Goal: Communication & Community: Answer question/provide support

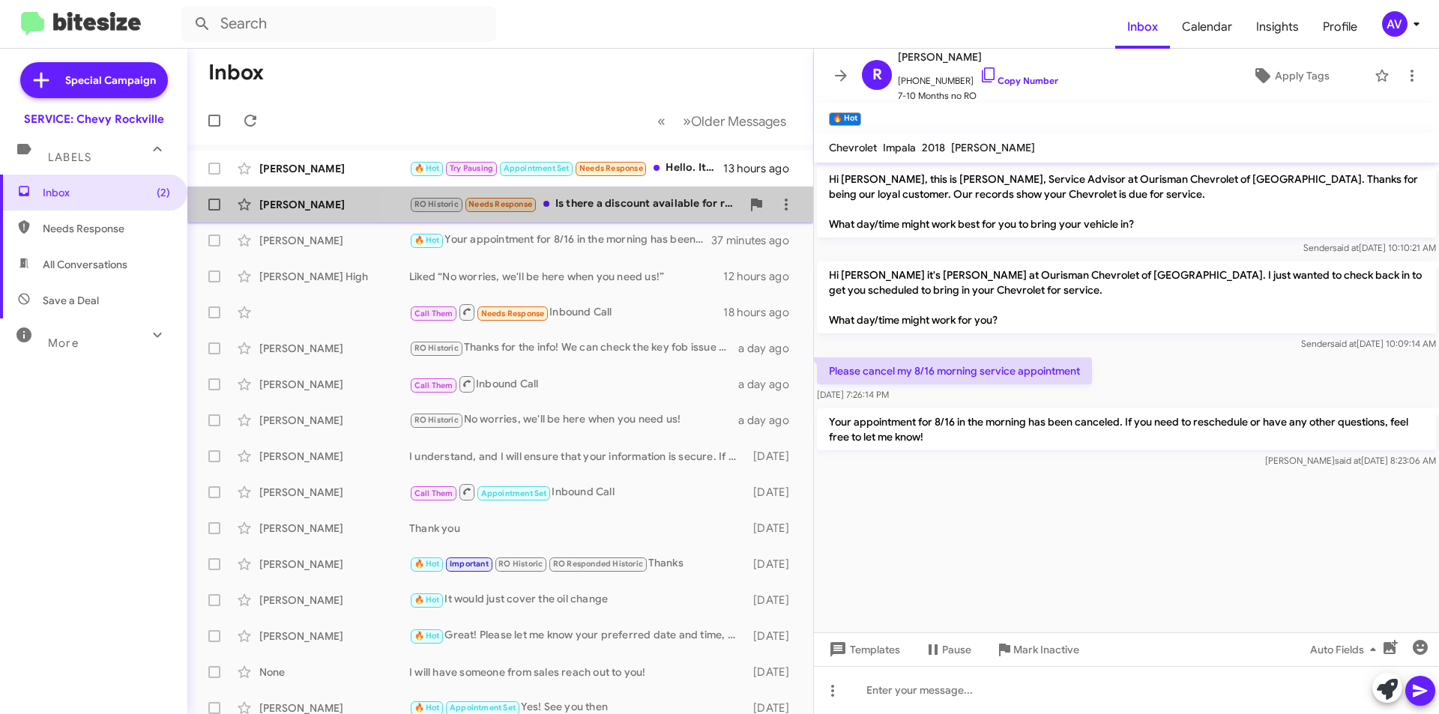
click at [653, 207] on div "RO Historic Needs Response Is there a discount available for recommended servic…" at bounding box center [575, 204] width 332 height 17
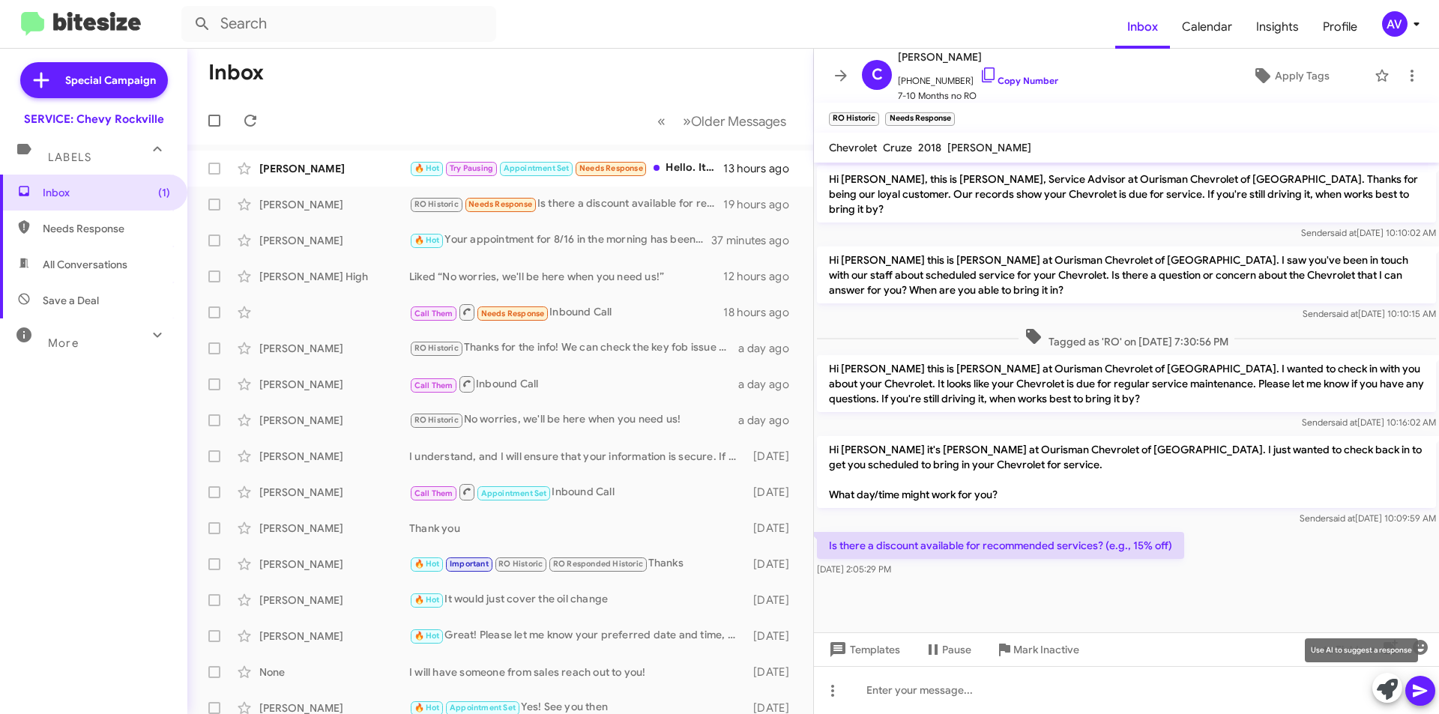
click at [1376, 692] on button at bounding box center [1387, 688] width 30 height 30
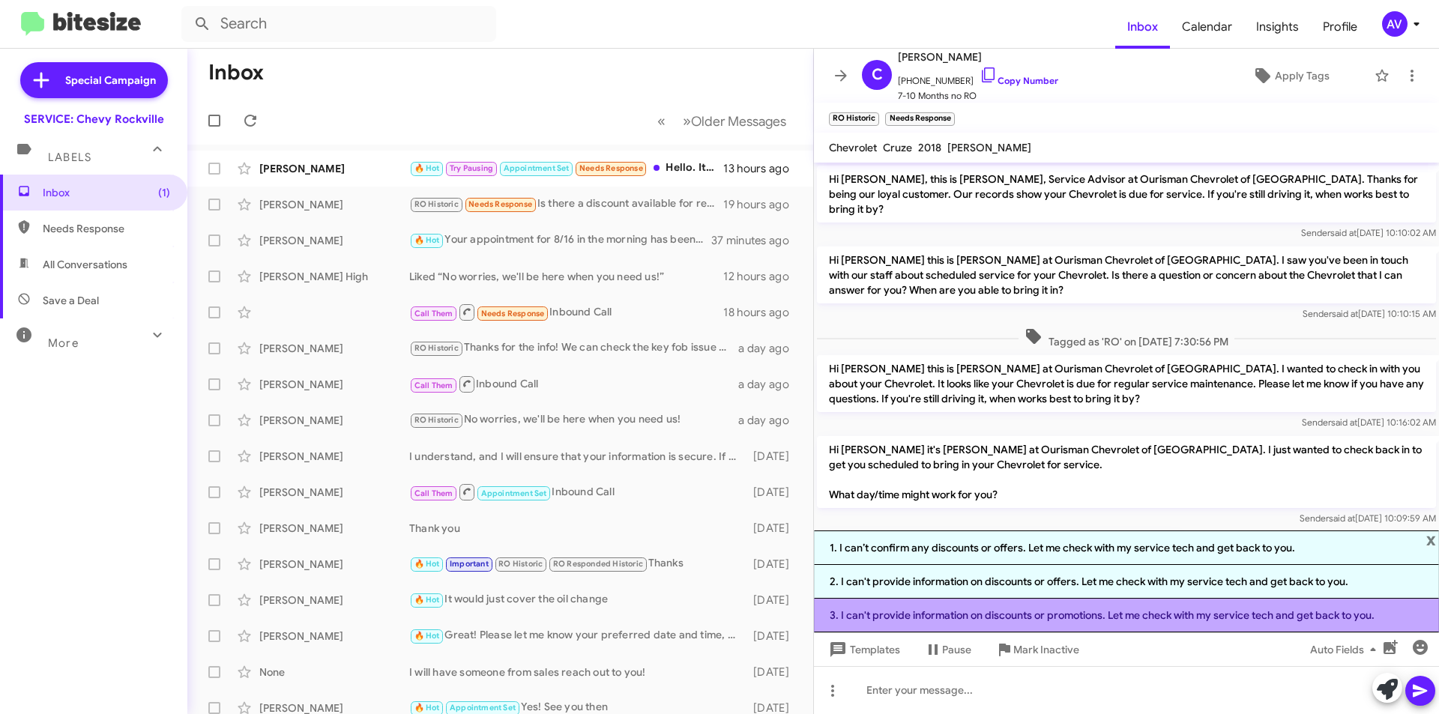
click at [1178, 628] on li "3. I can't provide information on discounts or promotions. Let me check with my…" at bounding box center [1126, 616] width 625 height 34
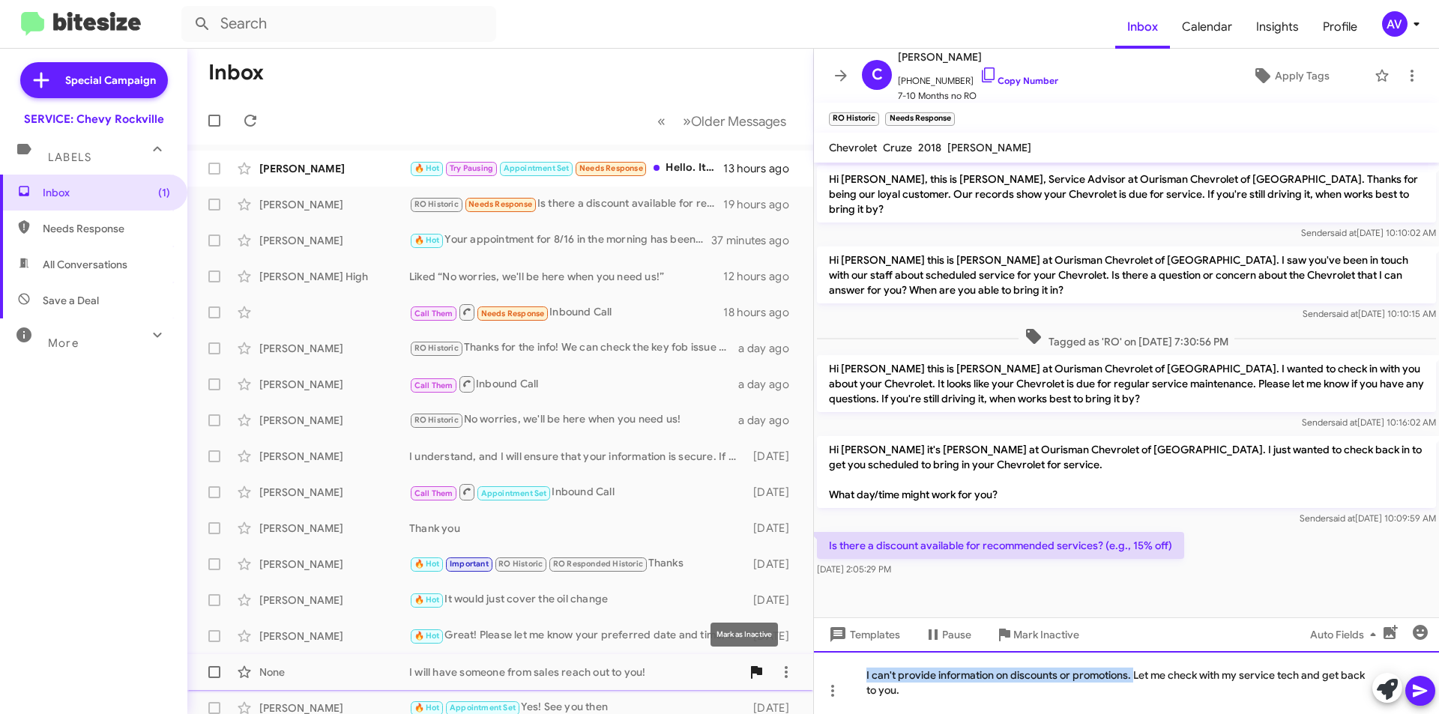
drag, startPoint x: 1134, startPoint y: 678, endPoint x: 758, endPoint y: 674, distance: 375.5
click at [758, 674] on div "Inbox « Previous » Next Older Messages [PERSON_NAME] 🔥 Hot Try Pausing Appointm…" at bounding box center [812, 381] width 1251 height 665
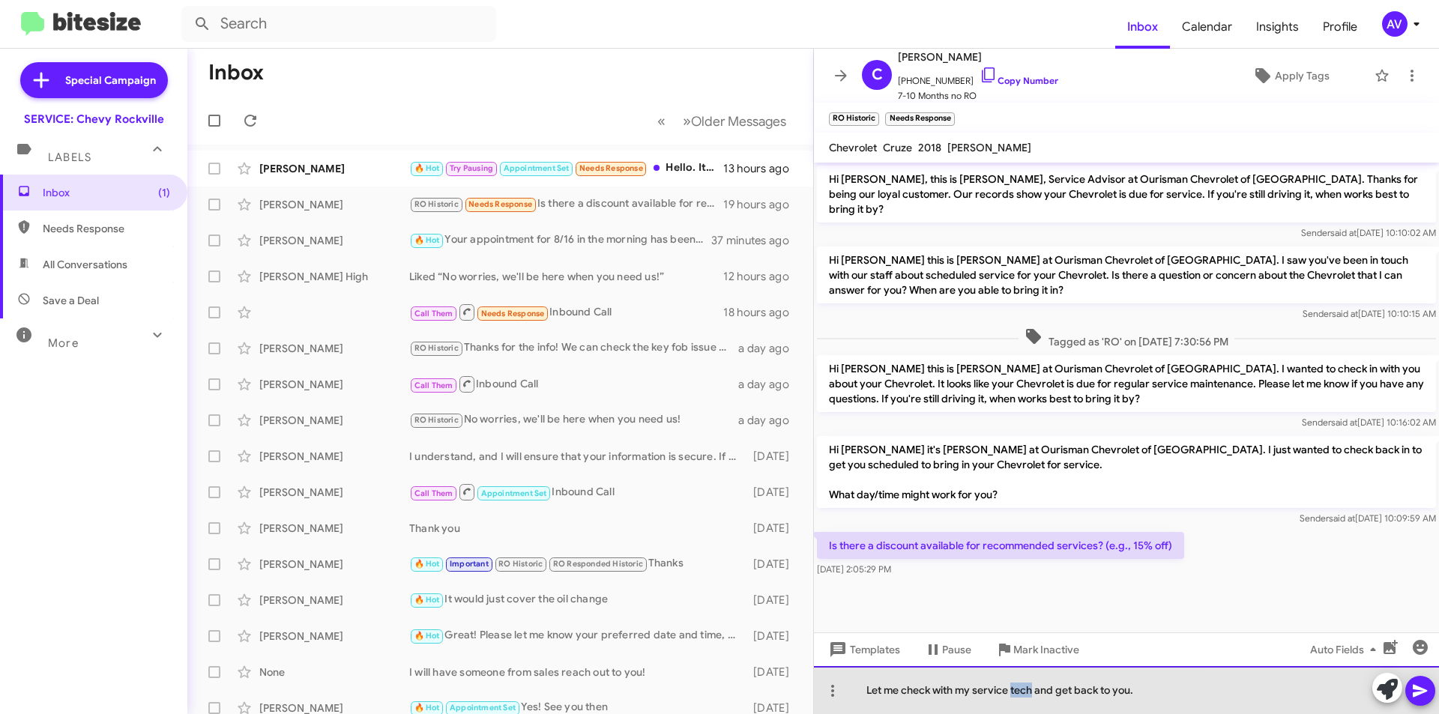
drag, startPoint x: 1035, startPoint y: 694, endPoint x: 1011, endPoint y: 705, distance: 26.5
click at [1011, 705] on div "Let me check with my service tech and get back to you." at bounding box center [1126, 690] width 625 height 48
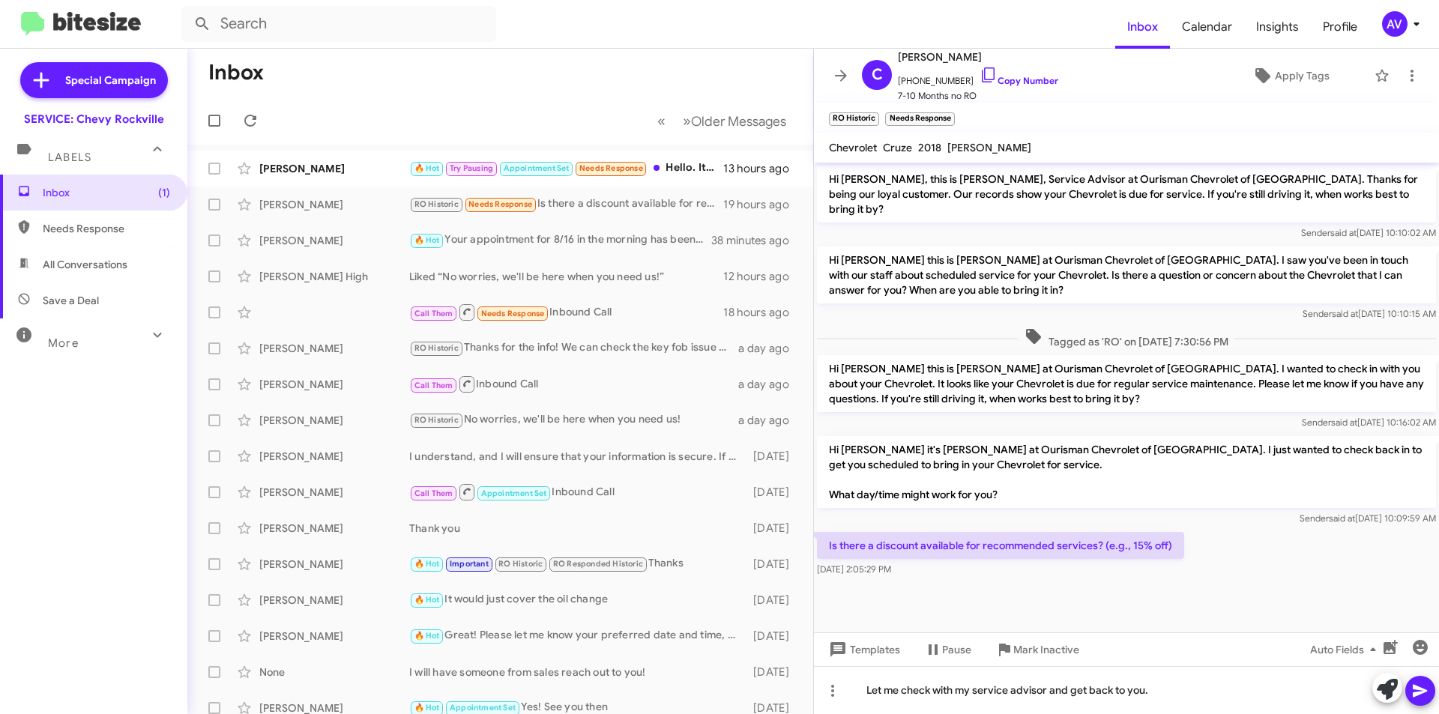
click at [1415, 690] on icon at bounding box center [1420, 691] width 18 height 18
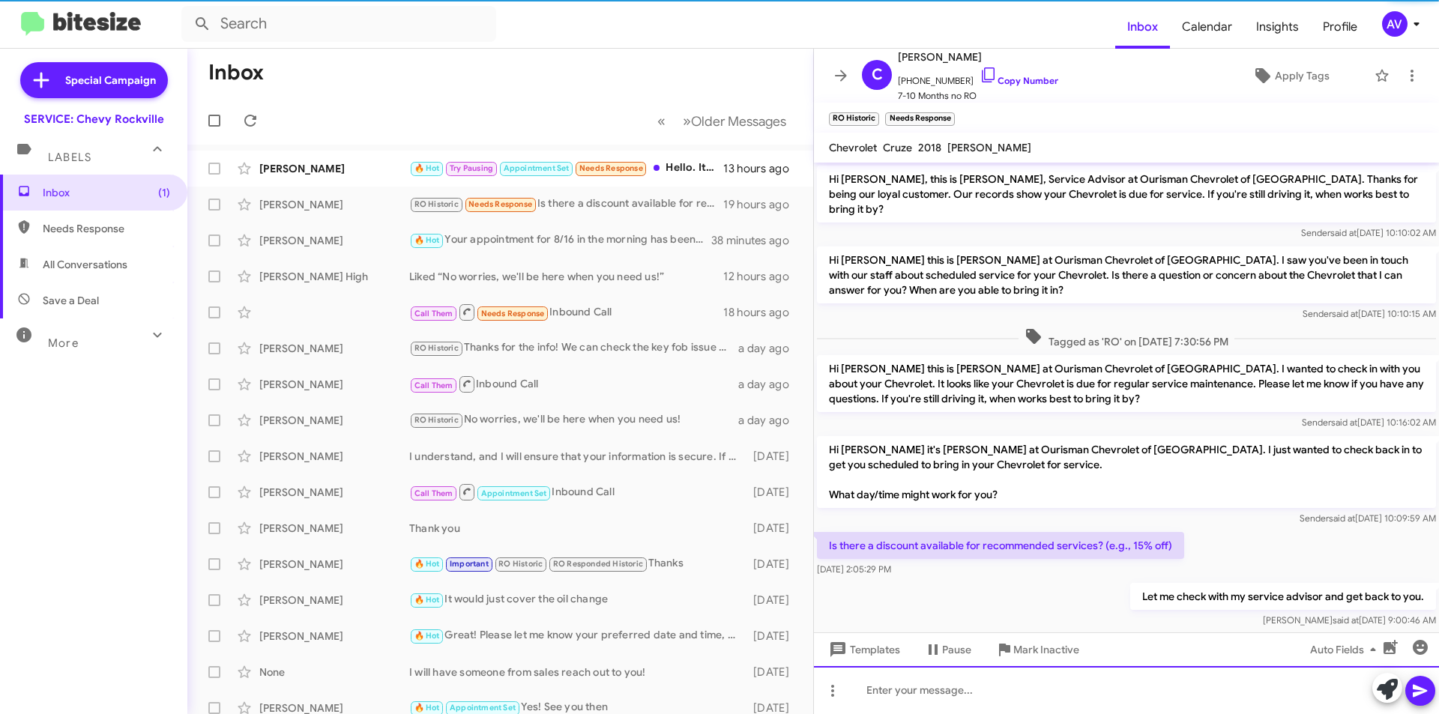
scroll to position [10, 0]
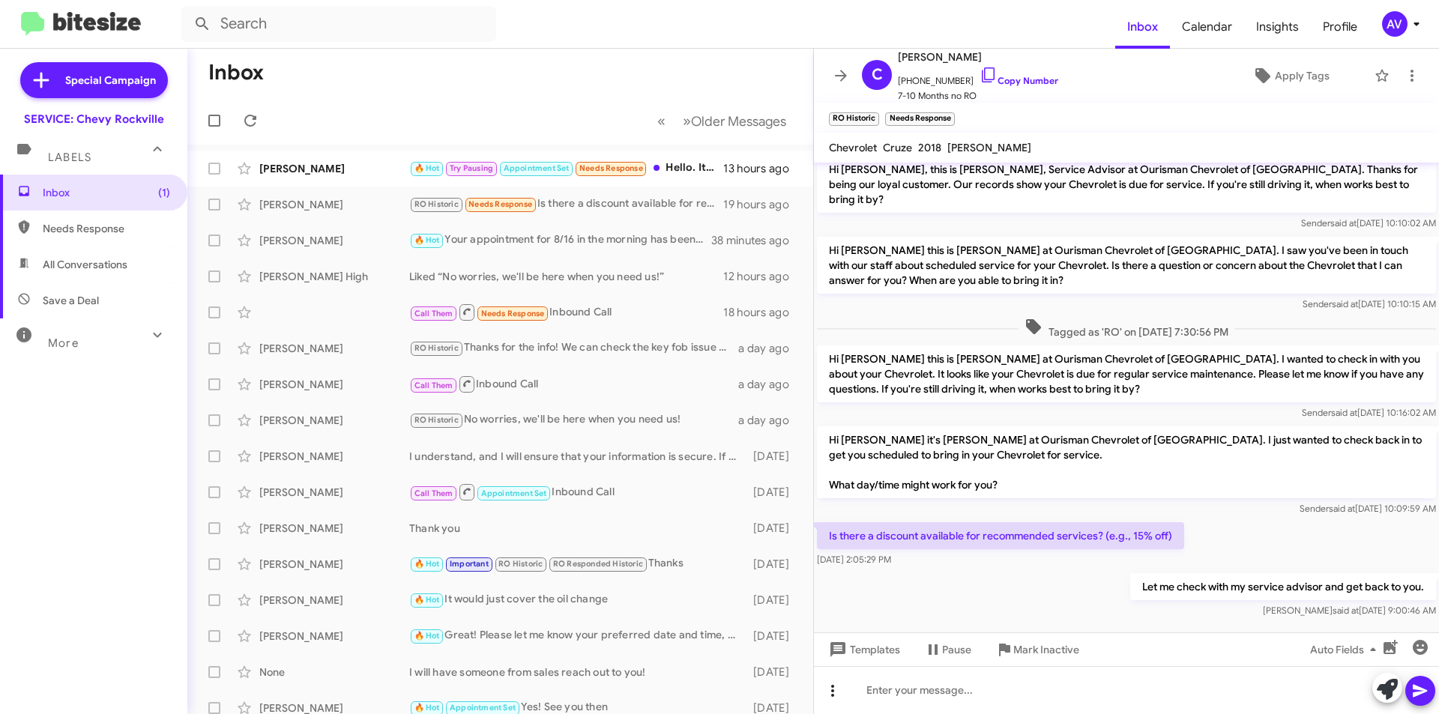
click at [826, 690] on icon at bounding box center [833, 691] width 18 height 18
click at [844, 662] on button "note" at bounding box center [864, 652] width 93 height 36
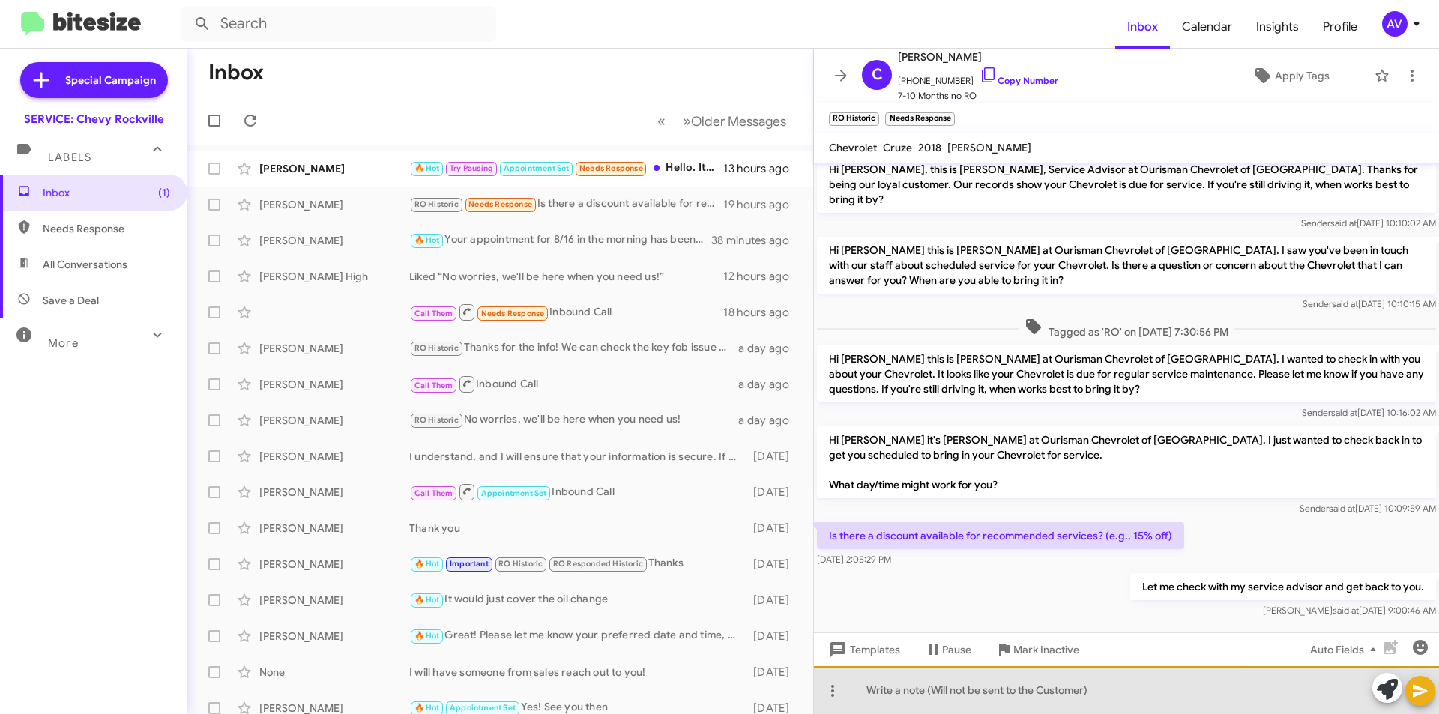
click at [865, 686] on div at bounding box center [1126, 690] width 625 height 48
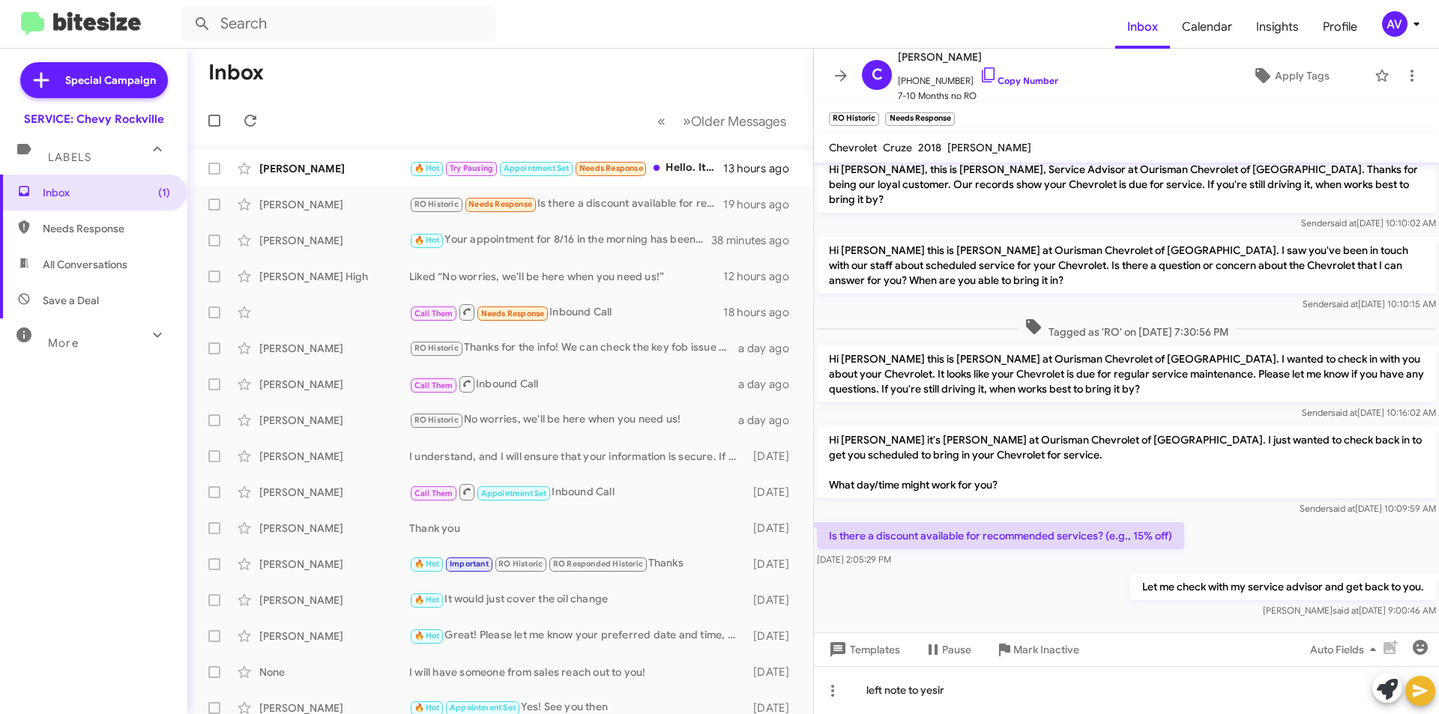
click at [1413, 685] on icon at bounding box center [1420, 691] width 14 height 13
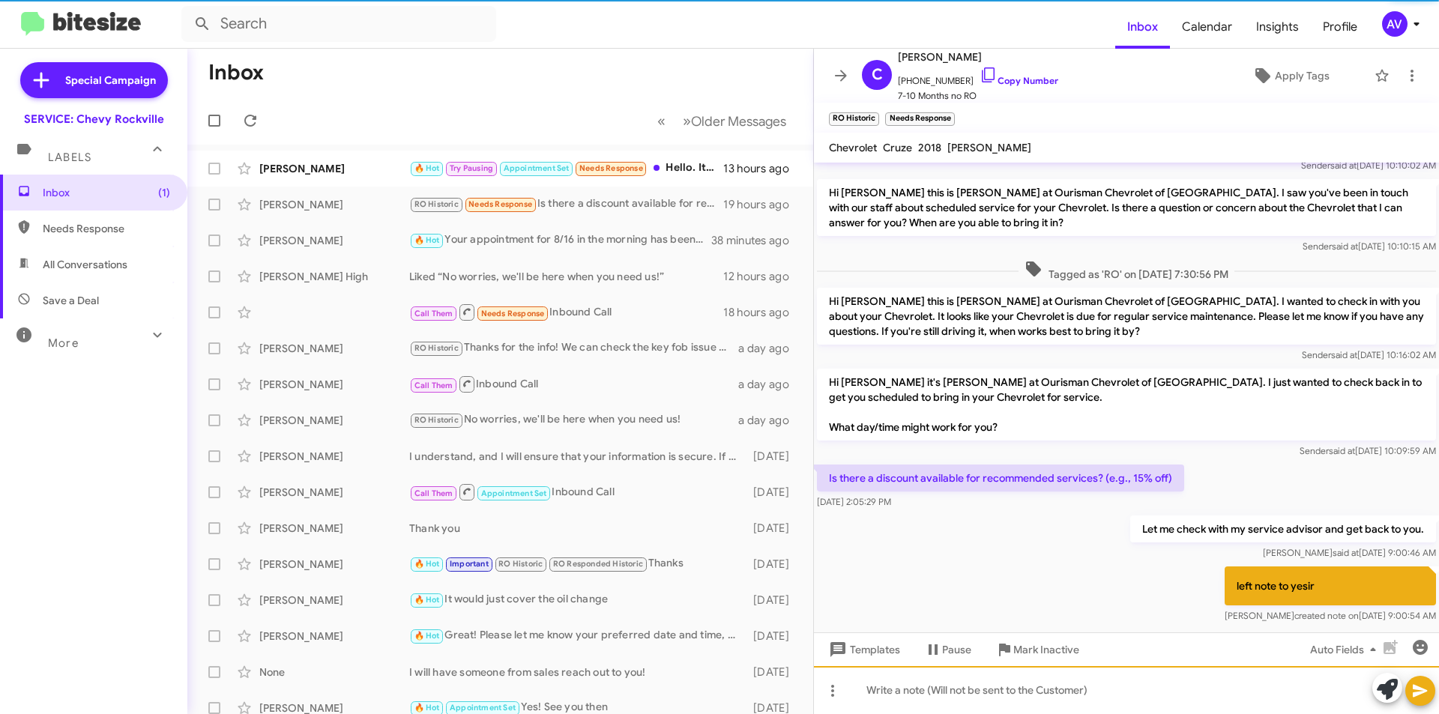
scroll to position [76, 0]
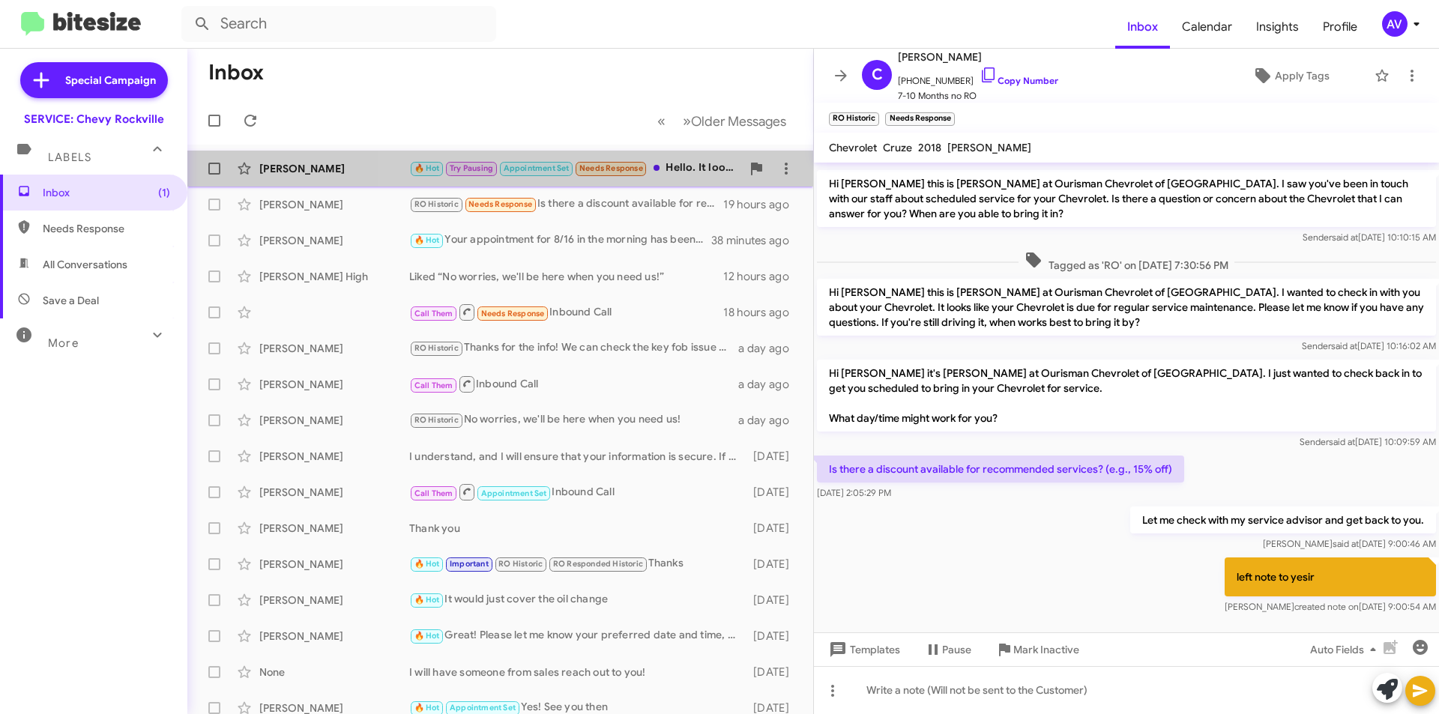
click at [683, 165] on div "🔥 Hot Try Pausing Appointment Set Needs Response Hello. It looks like i may nee…" at bounding box center [575, 168] width 332 height 17
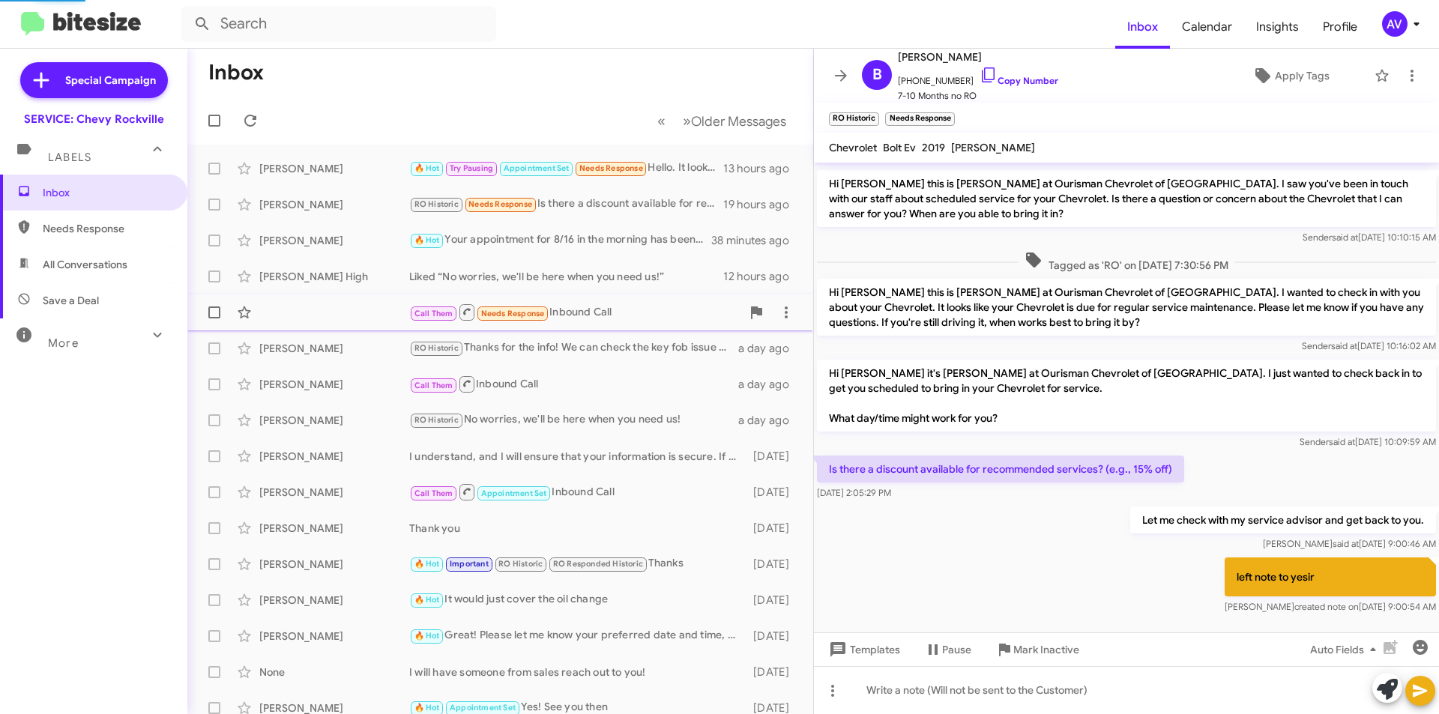
scroll to position [238, 0]
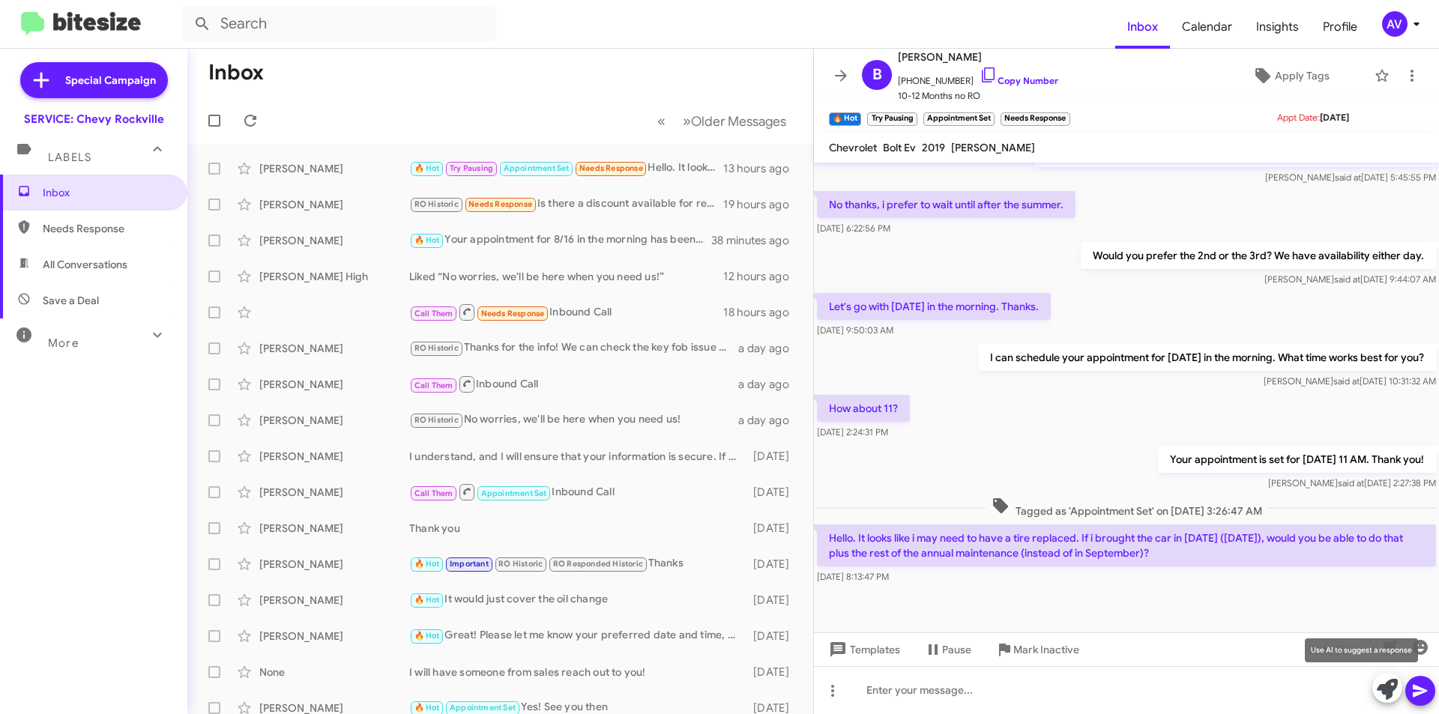
click at [1381, 690] on icon at bounding box center [1387, 689] width 21 height 21
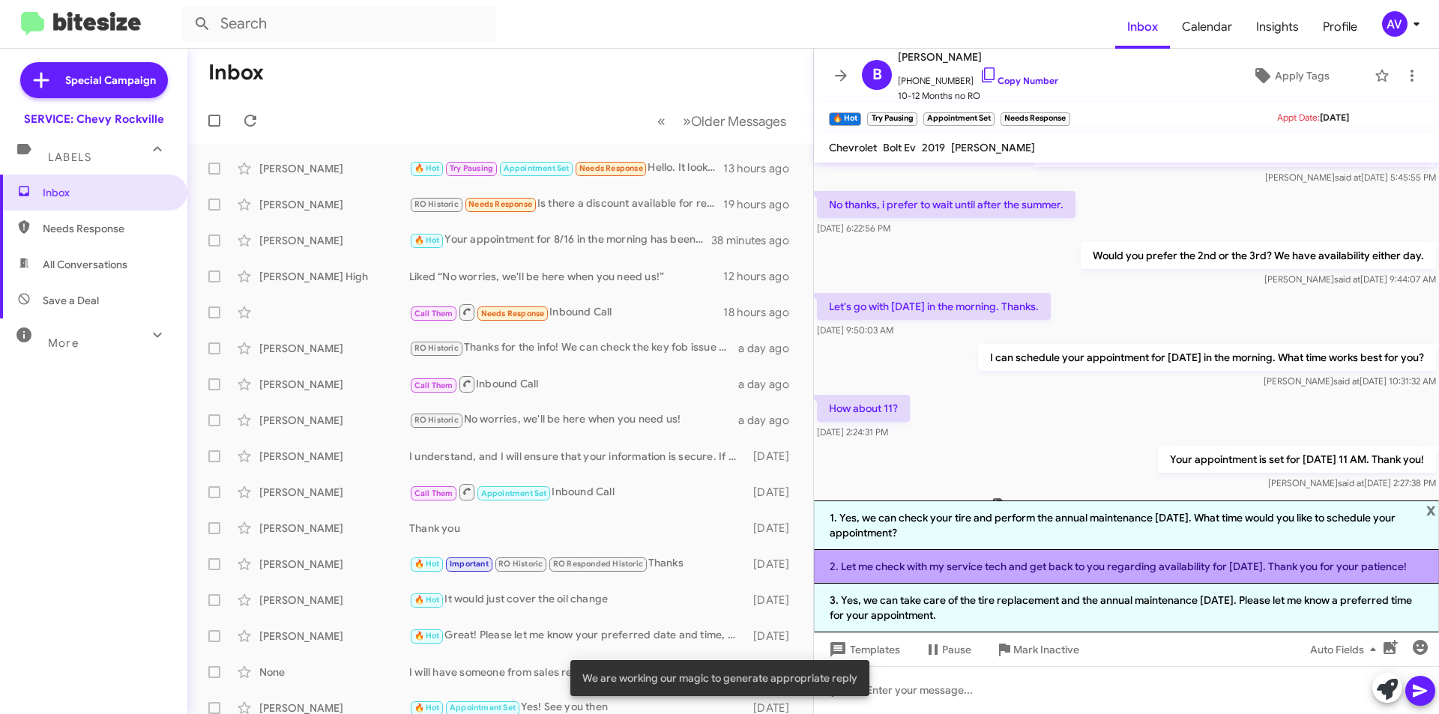
click at [913, 571] on li "2. Let me check with my service tech and get back to you regarding availability…" at bounding box center [1126, 567] width 625 height 34
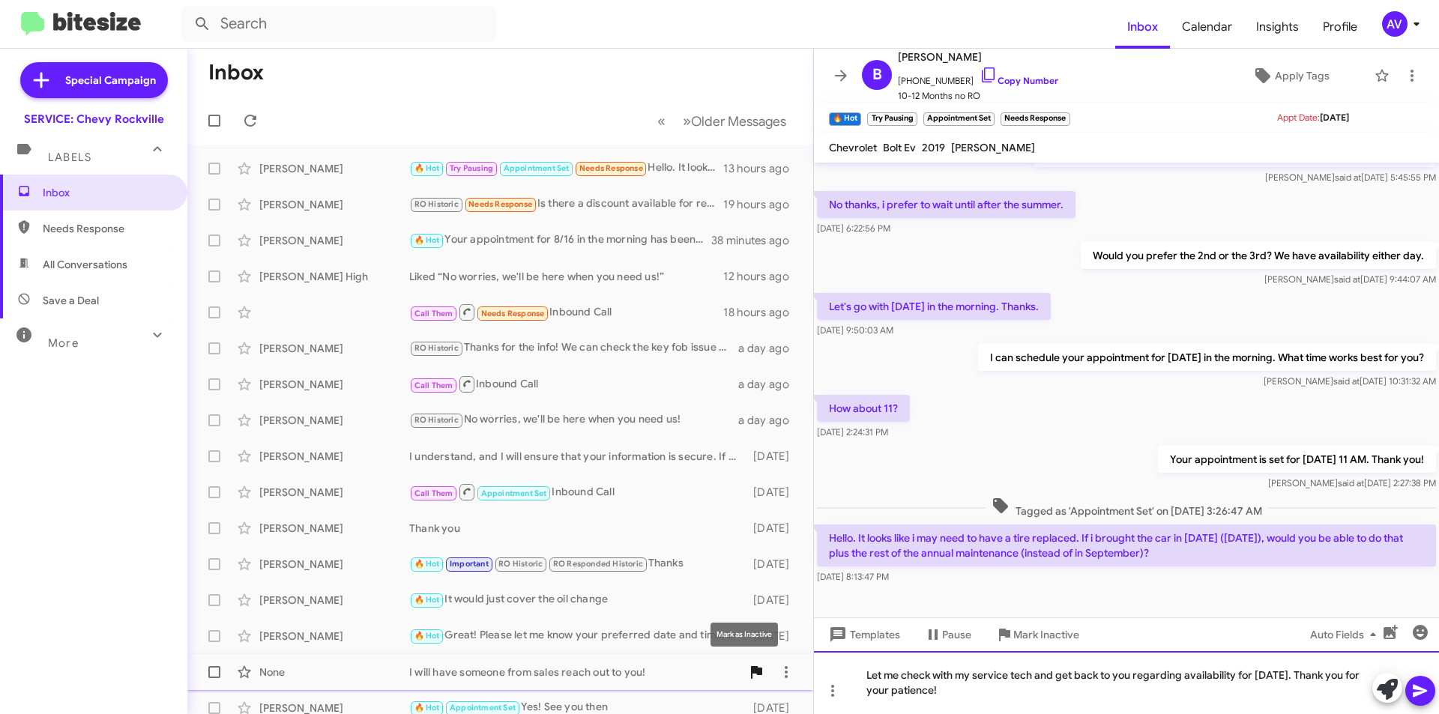
drag, startPoint x: 966, startPoint y: 698, endPoint x: 749, endPoint y: 684, distance: 217.7
click at [749, 686] on div "Inbox « Previous » Next Older Messages [PERSON_NAME] 🔥 Hot Try Pausing Appointm…" at bounding box center [812, 381] width 1251 height 665
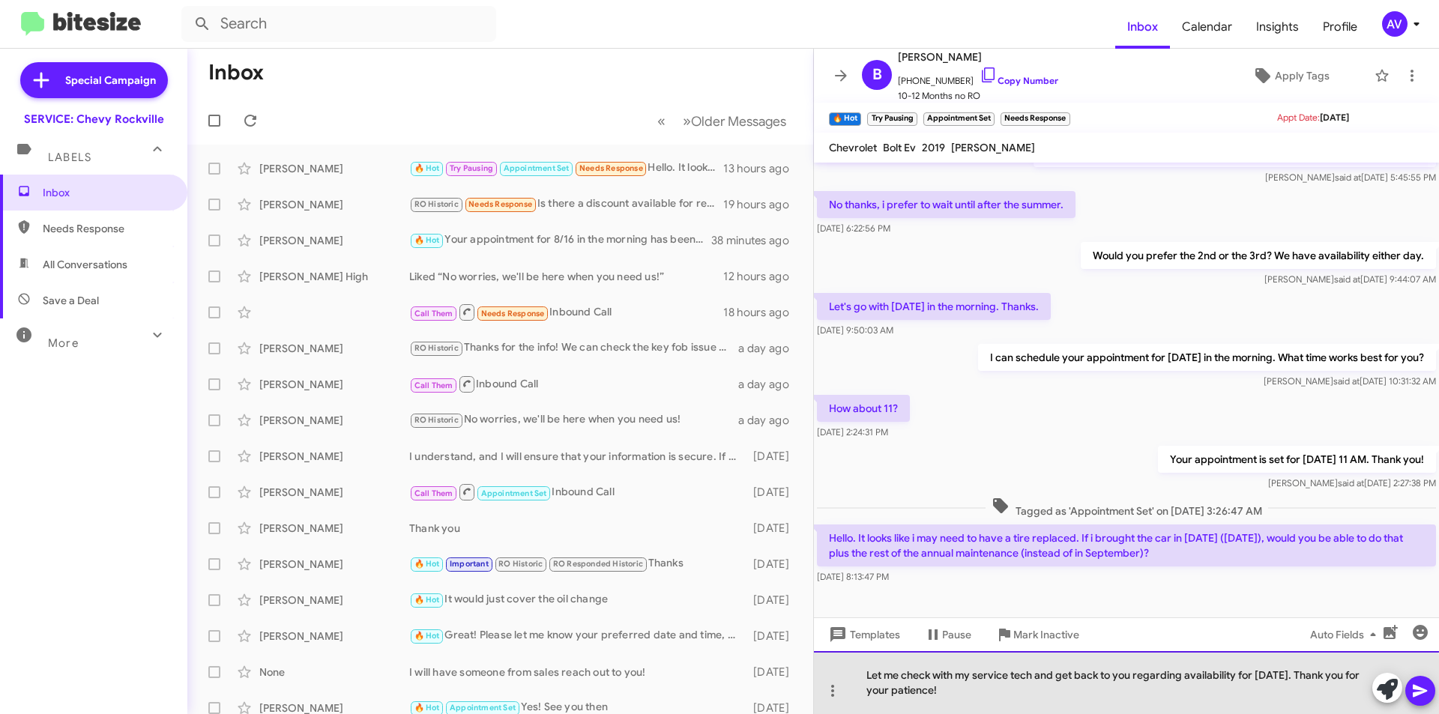
click at [981, 692] on div "Let me check with my service tech and get back to you regarding availability fo…" at bounding box center [1126, 682] width 625 height 63
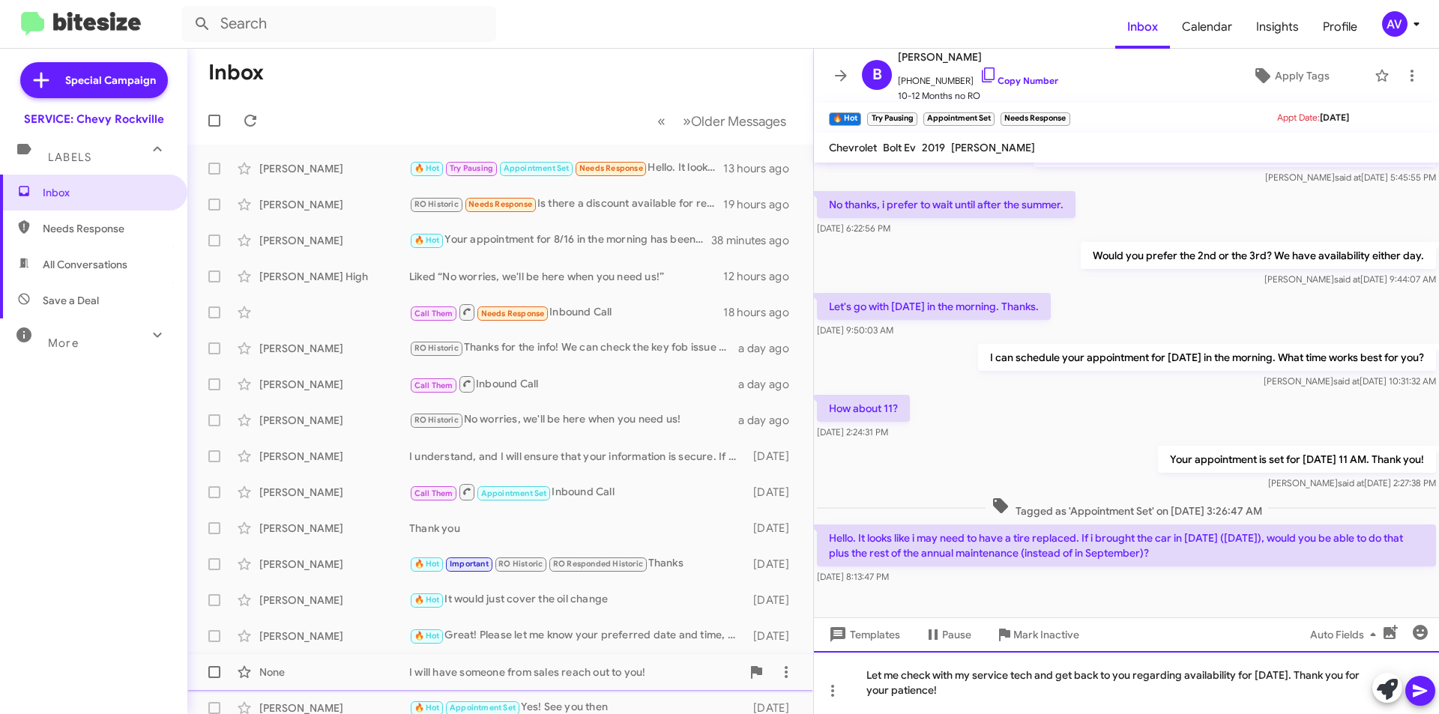
drag, startPoint x: 977, startPoint y: 695, endPoint x: 797, endPoint y: 667, distance: 182.1
click at [800, 672] on div "Inbox « Previous » Next Older Messages [PERSON_NAME] 🔥 Hot Try Pausing Appointm…" at bounding box center [812, 381] width 1251 height 665
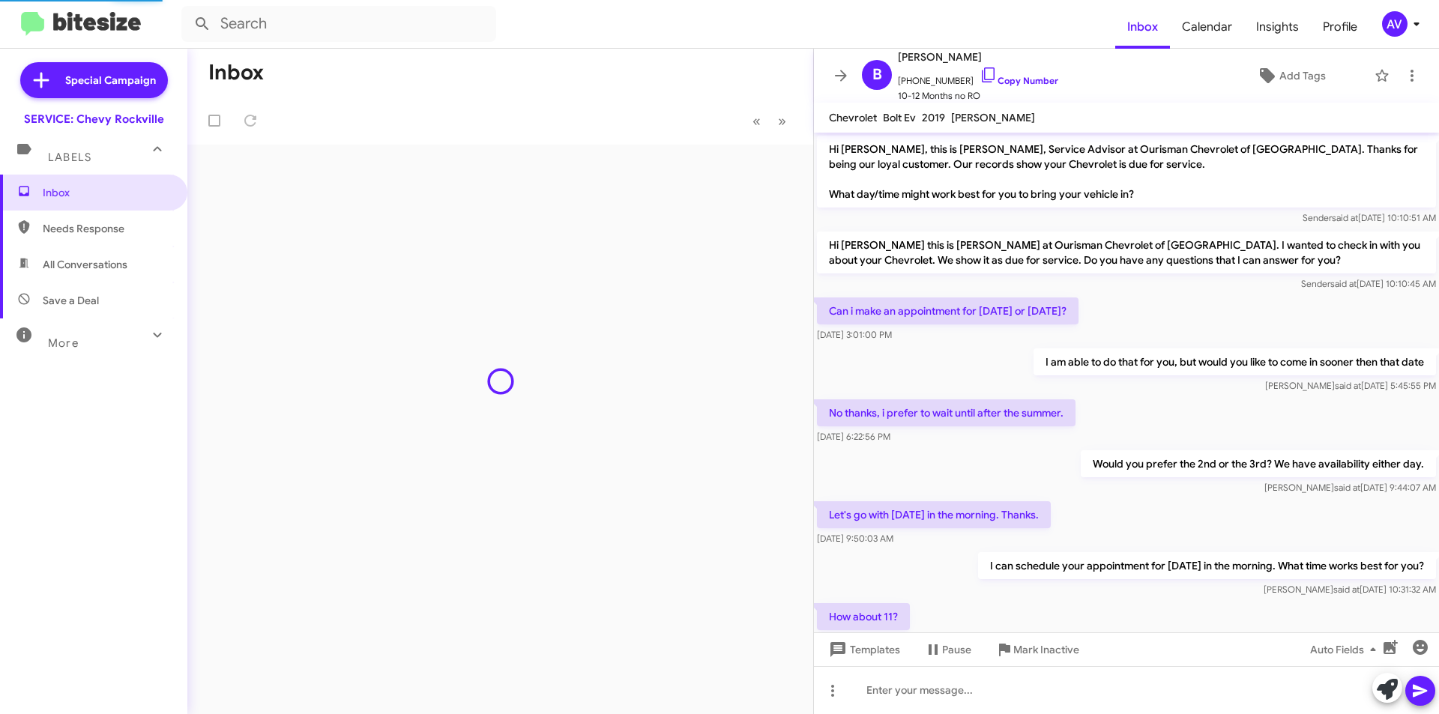
scroll to position [178, 0]
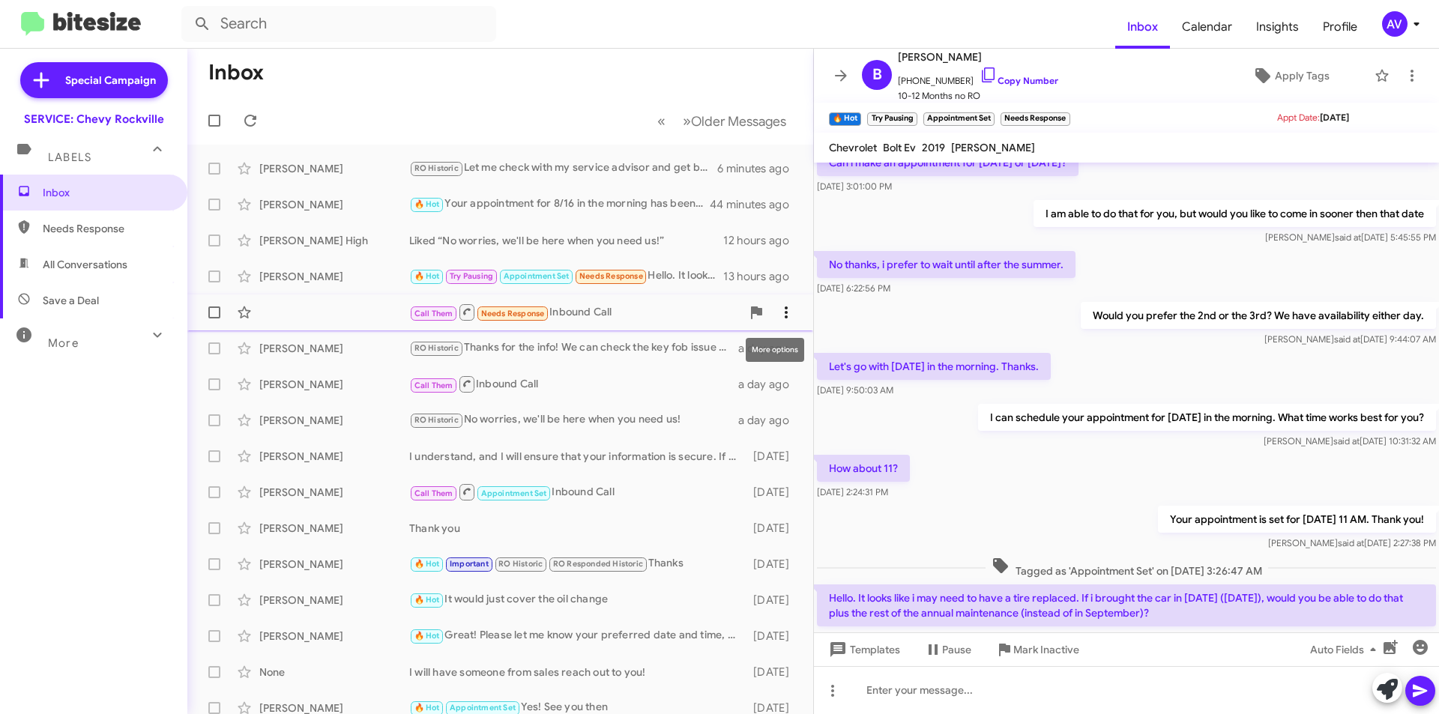
click at [771, 312] on span at bounding box center [786, 312] width 30 height 18
click at [750, 386] on span "Mark as responded" at bounding box center [701, 387] width 154 height 36
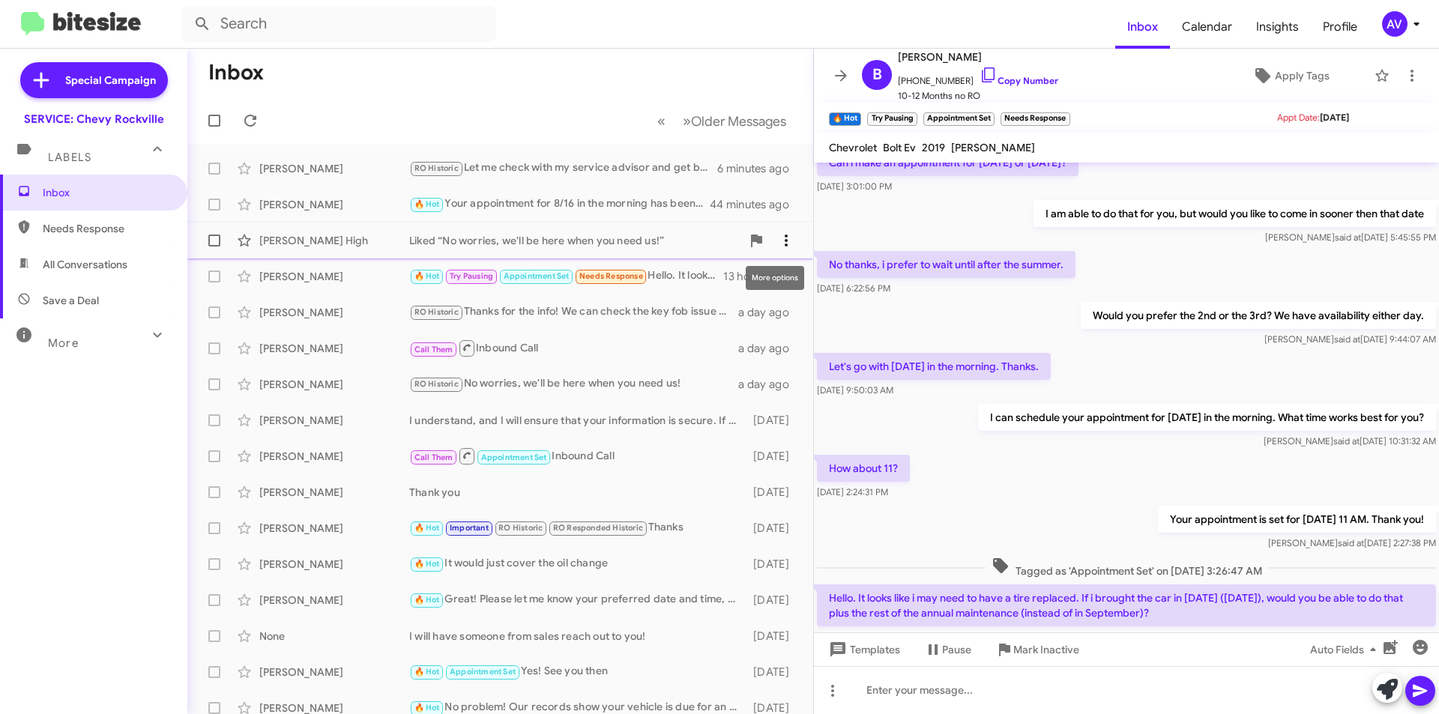
click at [777, 238] on icon at bounding box center [786, 241] width 18 height 18
click at [739, 307] on span "Mark as responded" at bounding box center [701, 315] width 154 height 36
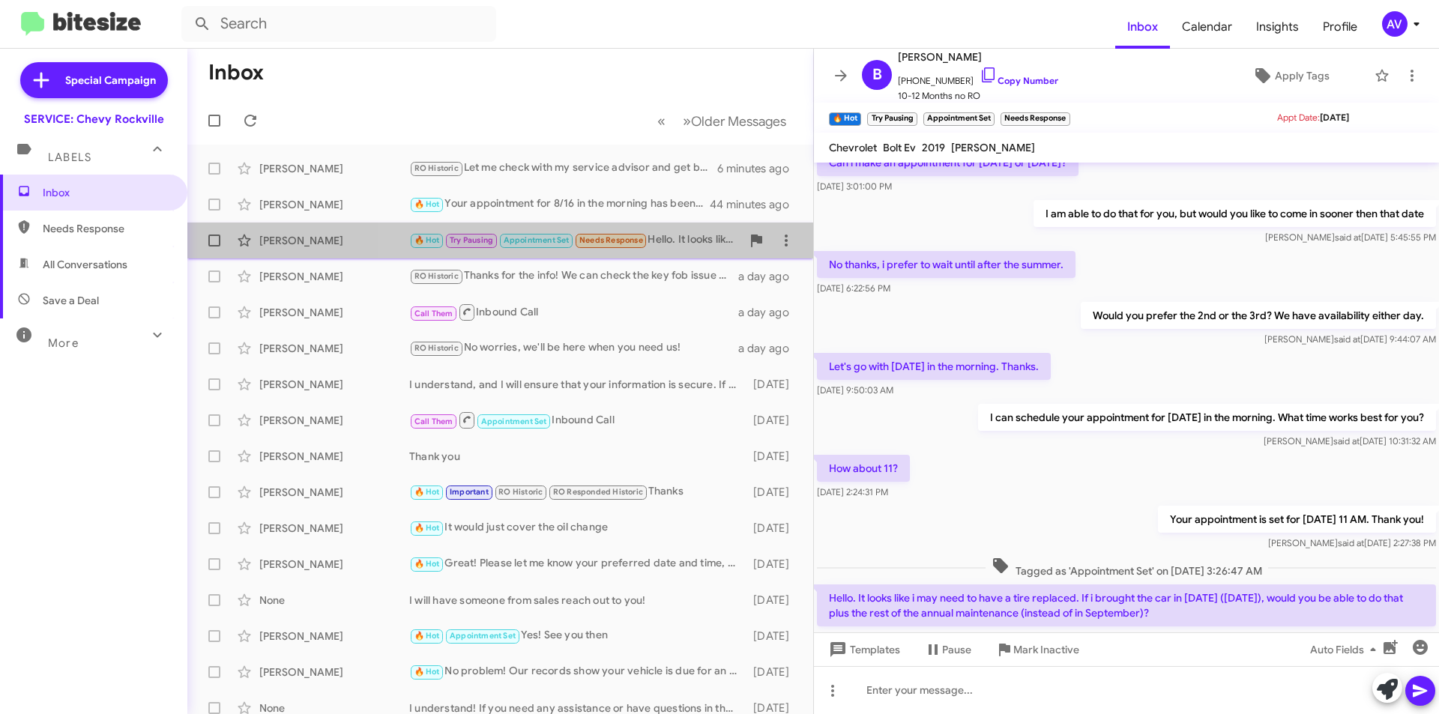
click at [667, 237] on div "🔥 Hot Try Pausing Appointment Set Needs Response Hello. It looks like i may nee…" at bounding box center [575, 240] width 332 height 17
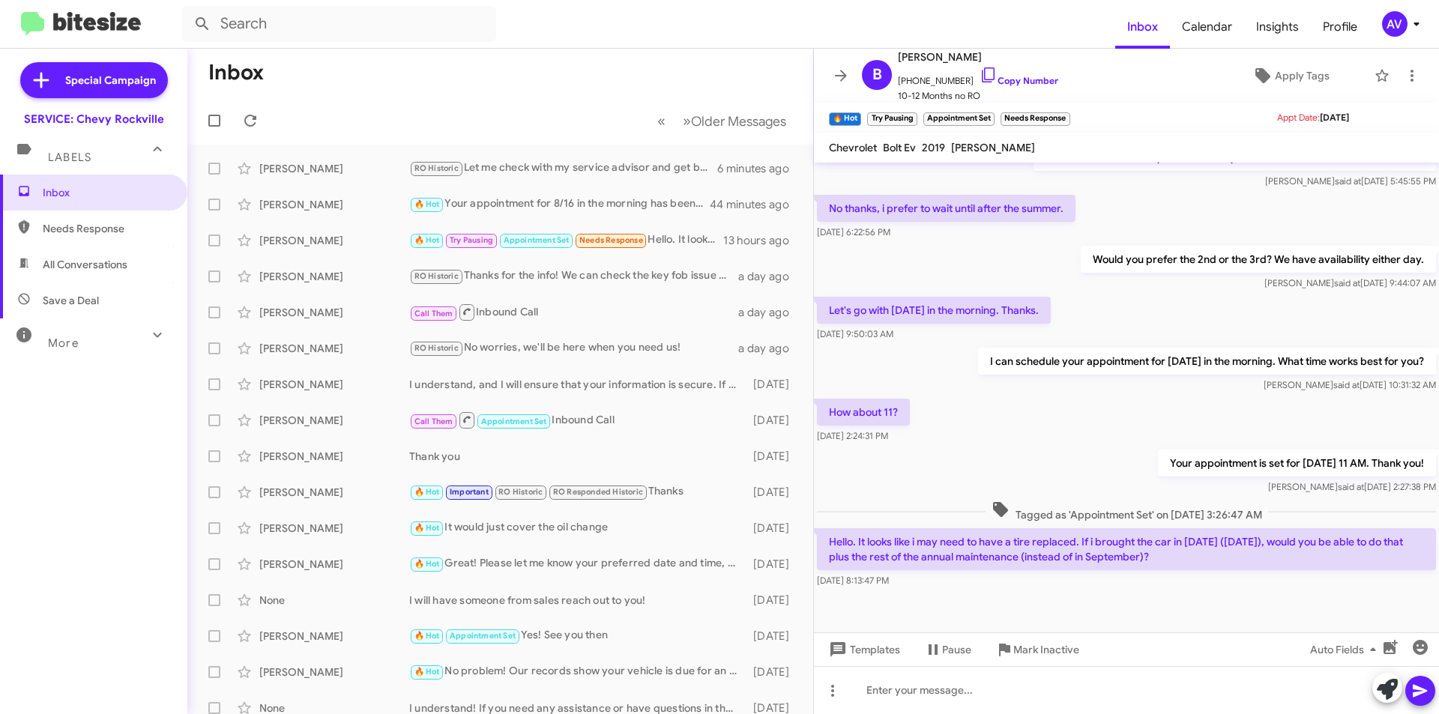
scroll to position [238, 0]
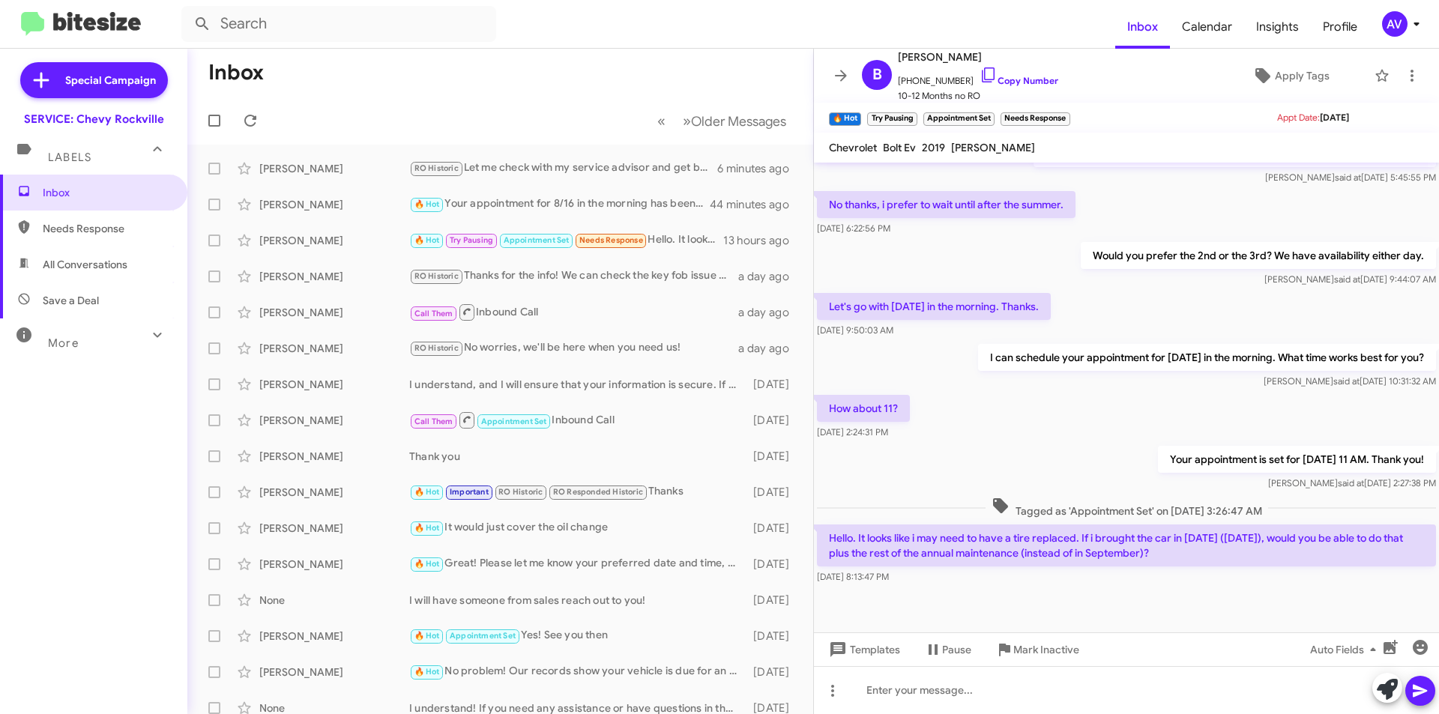
click at [1382, 16] on span "AV" at bounding box center [1403, 23] width 45 height 25
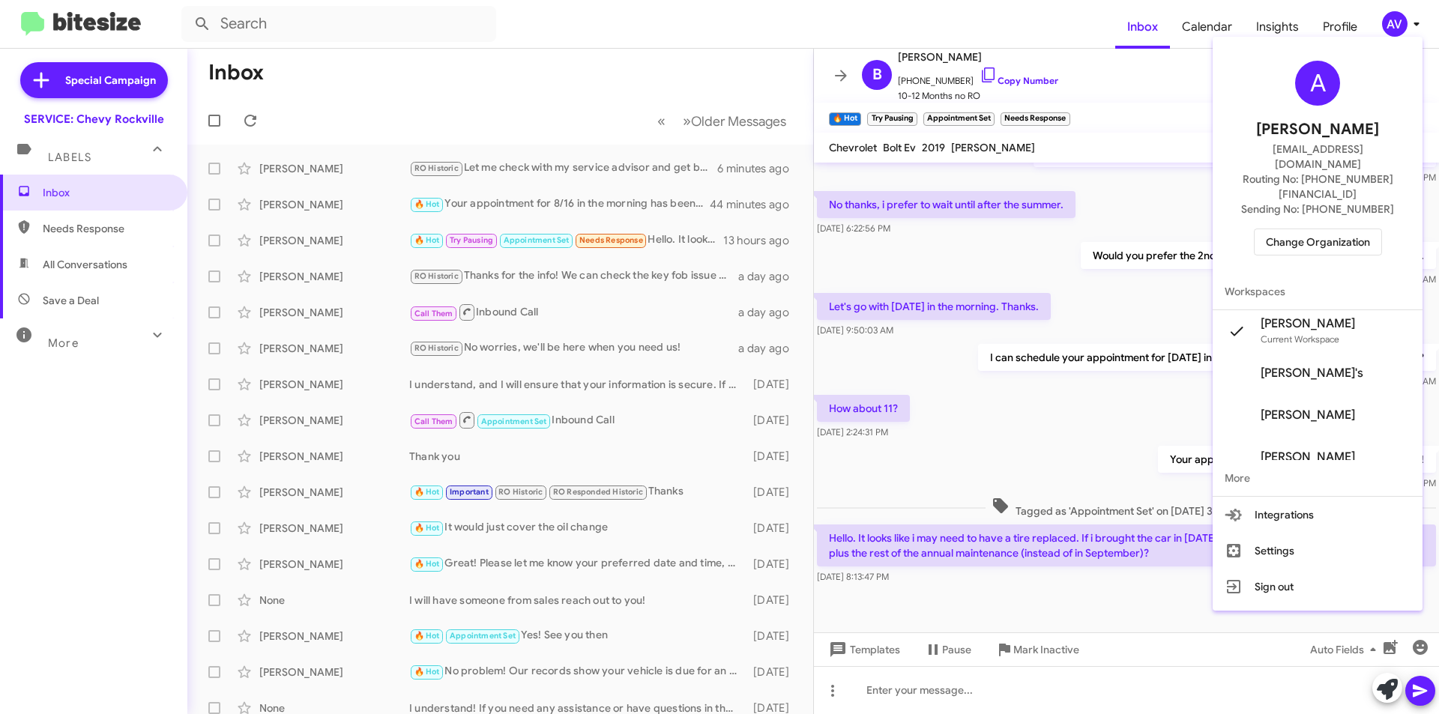
click at [1141, 283] on div at bounding box center [719, 357] width 1439 height 714
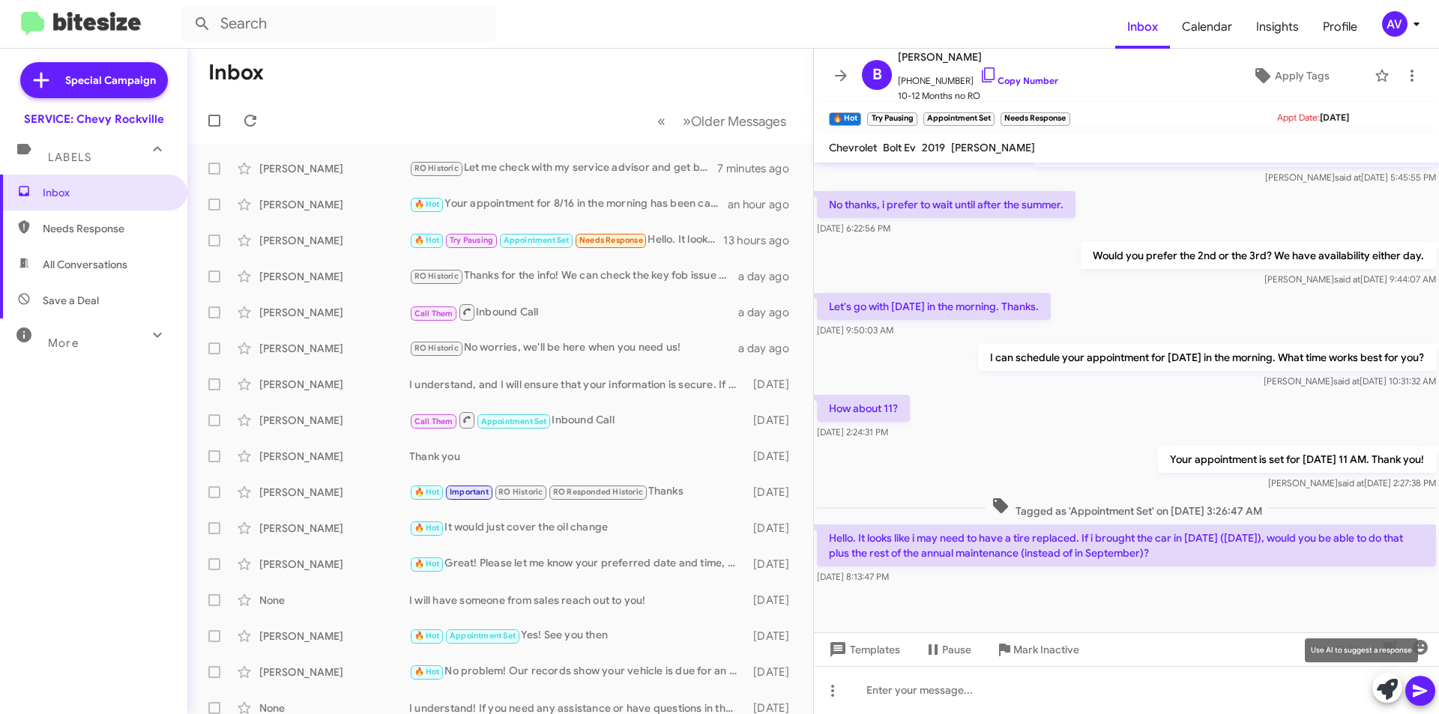
click at [1392, 680] on icon at bounding box center [1387, 689] width 21 height 21
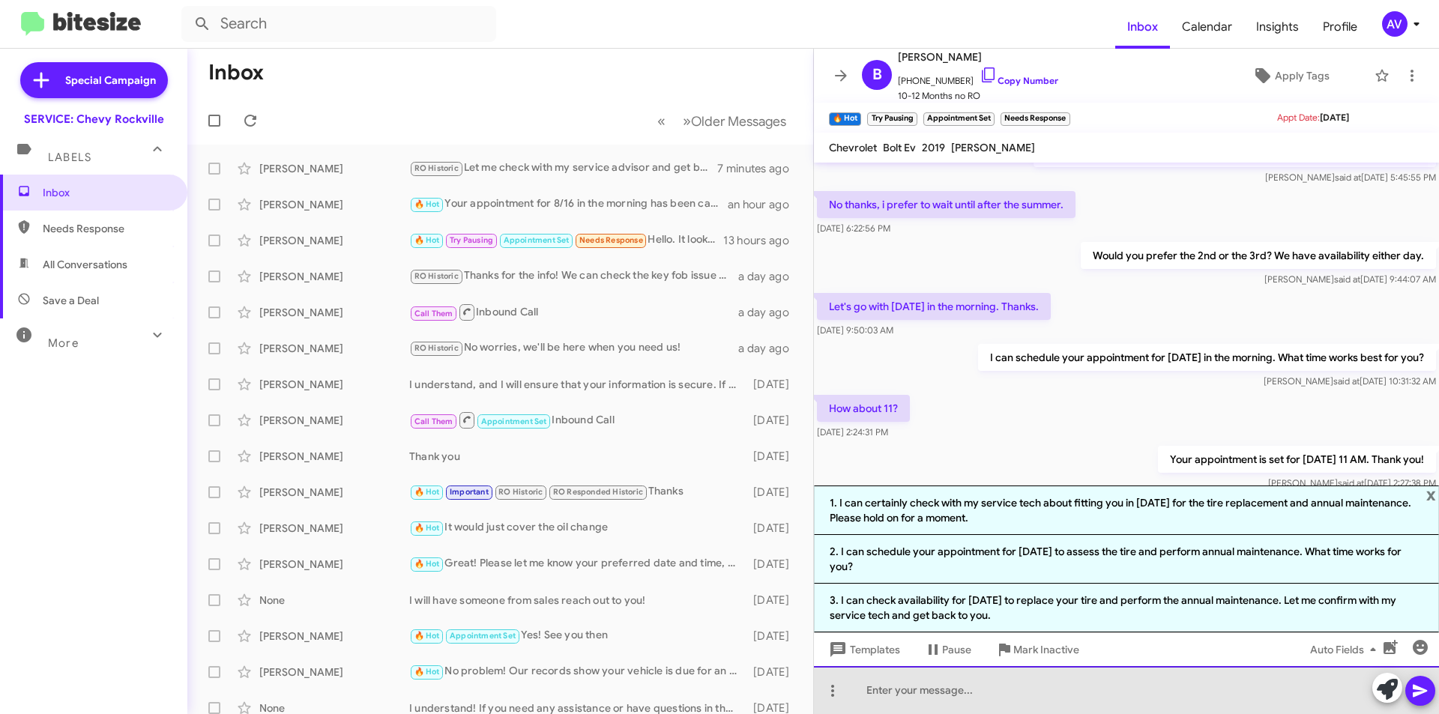
click at [943, 692] on div at bounding box center [1126, 690] width 625 height 48
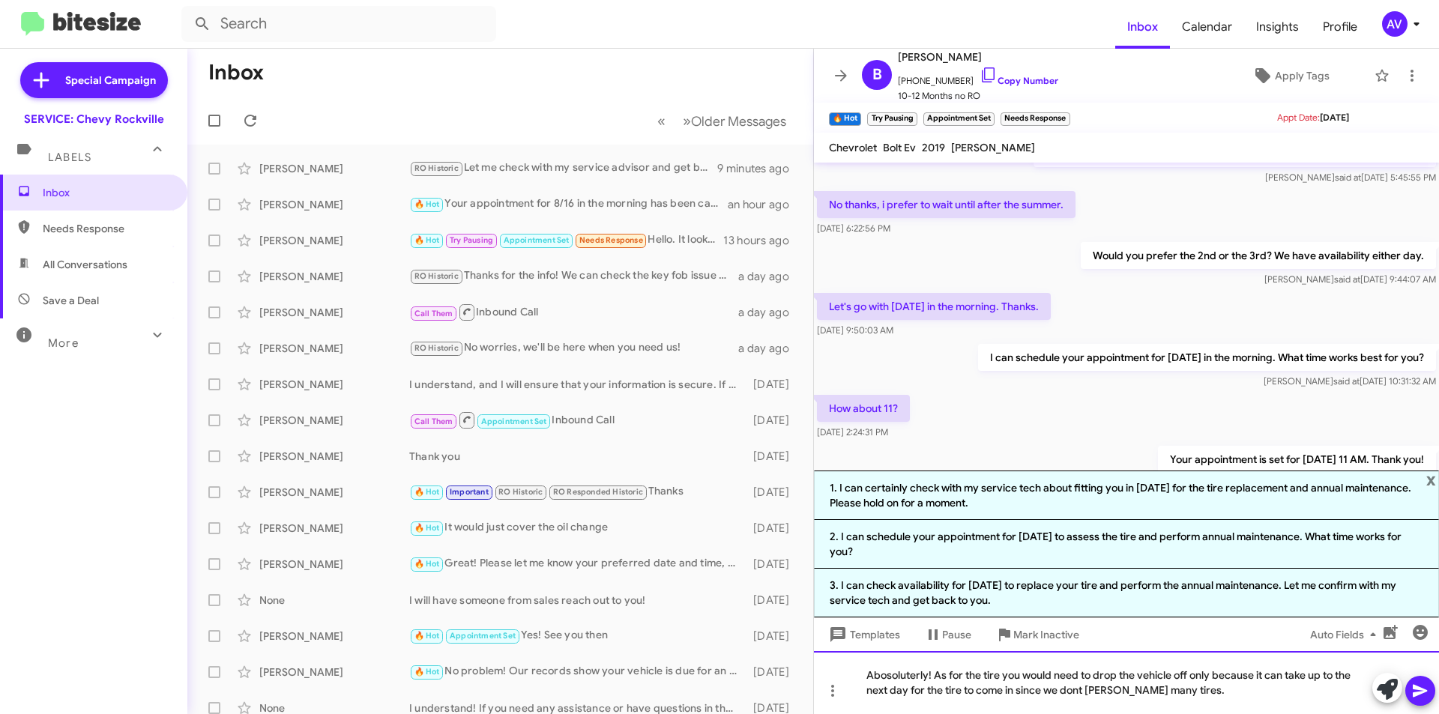
click at [898, 683] on div "Abosoluterly! As for the tire you would need to drop the vehicle off only becau…" at bounding box center [1126, 682] width 625 height 63
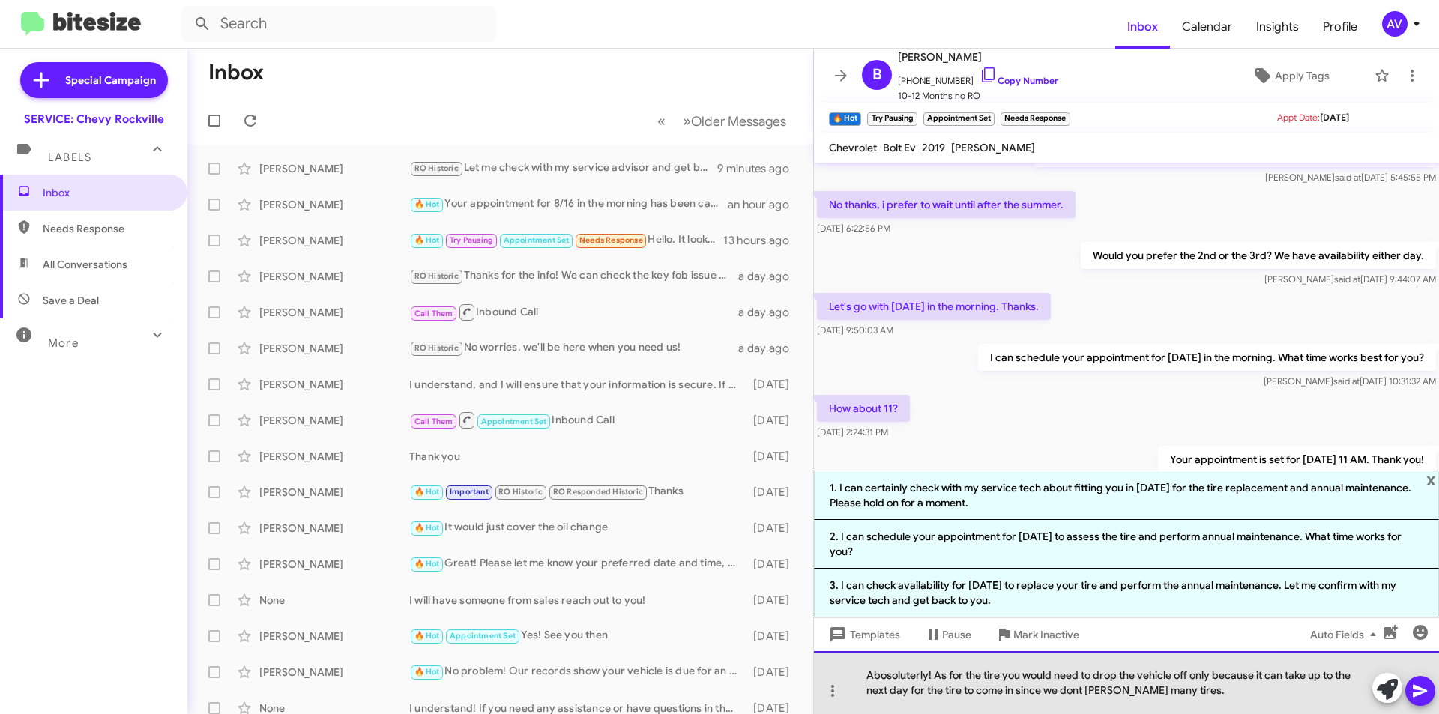
drag, startPoint x: 898, startPoint y: 683, endPoint x: 882, endPoint y: 677, distance: 17.5
click at [882, 677] on div "Abosoluterly! As for the tire you would need to drop the vehicle off only becau…" at bounding box center [1126, 682] width 625 height 63
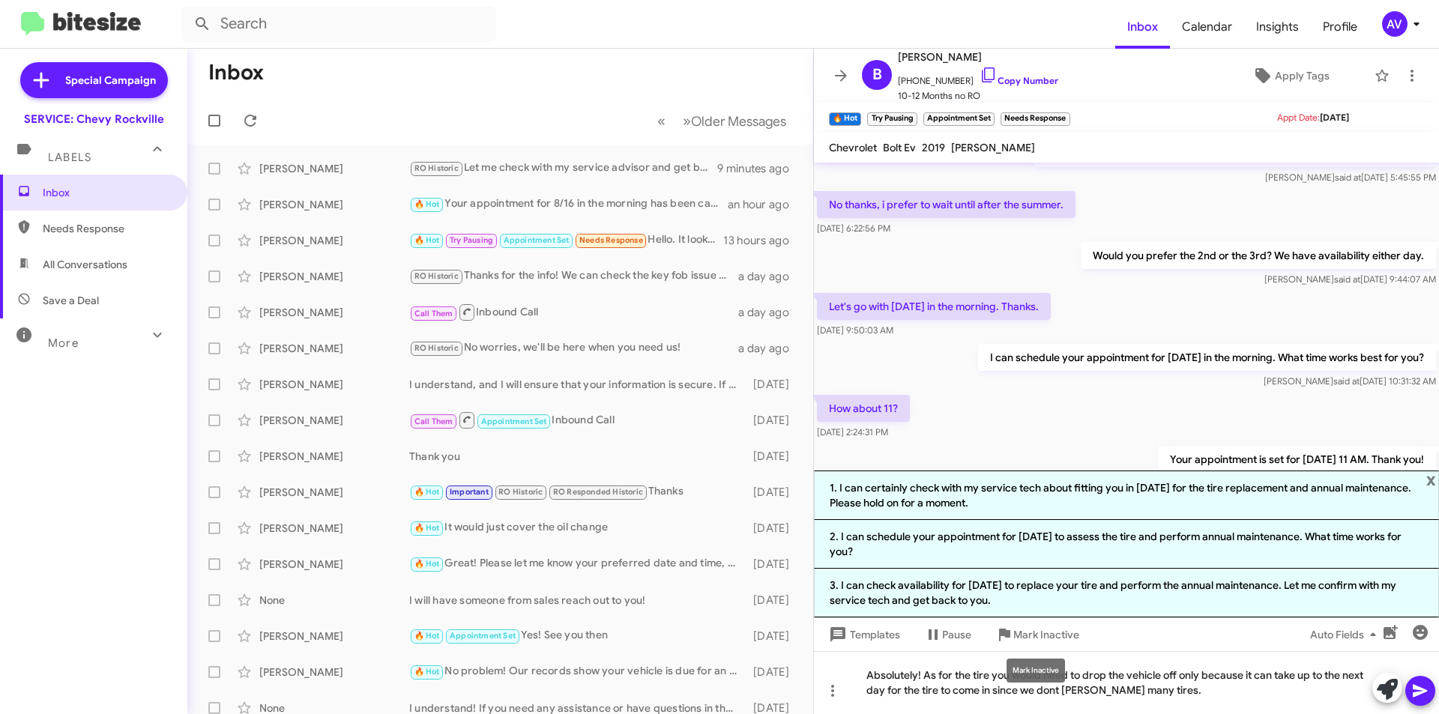
click at [1051, 692] on mat-tooltip-component "Mark Inactive" at bounding box center [1035, 670] width 79 height 45
click at [1052, 699] on div "Absolutely! As for the tire you would need to drop the vehicle off only because…" at bounding box center [1126, 682] width 625 height 63
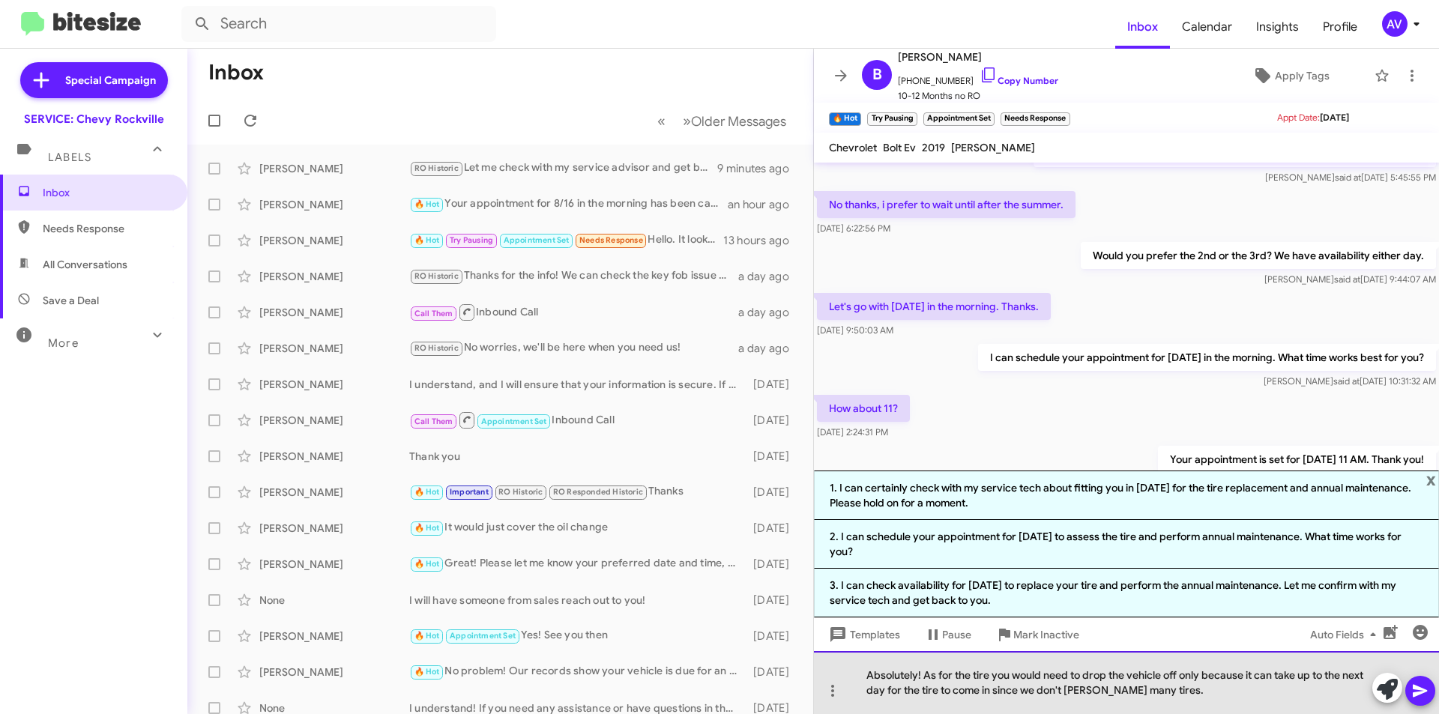
click at [1084, 688] on div "Absolutely! As for the tire you would need to drop the vehicle off only because…" at bounding box center [1126, 682] width 625 height 63
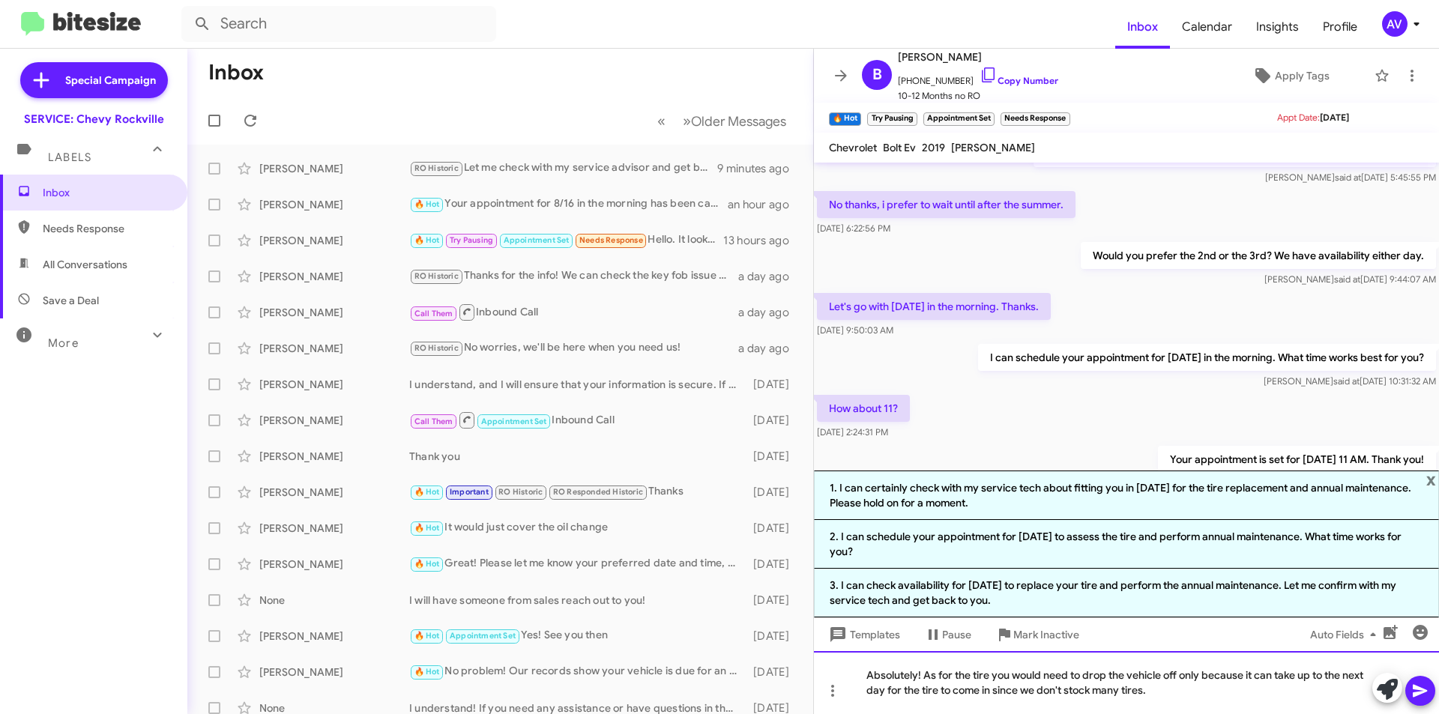
click at [1154, 700] on div "Absolutely! As for the tire you would need to drop the vehicle off only because…" at bounding box center [1126, 682] width 625 height 63
click at [1184, 682] on div "Absolutely! As for the tire you would need to drop the vehicle off only because…" at bounding box center [1126, 682] width 625 height 63
click at [1223, 704] on div "Absolutely! As for the tire you would need to drop the vehicle off only because…" at bounding box center [1126, 682] width 625 height 63
click at [1434, 482] on span "x" at bounding box center [1431, 480] width 10 height 18
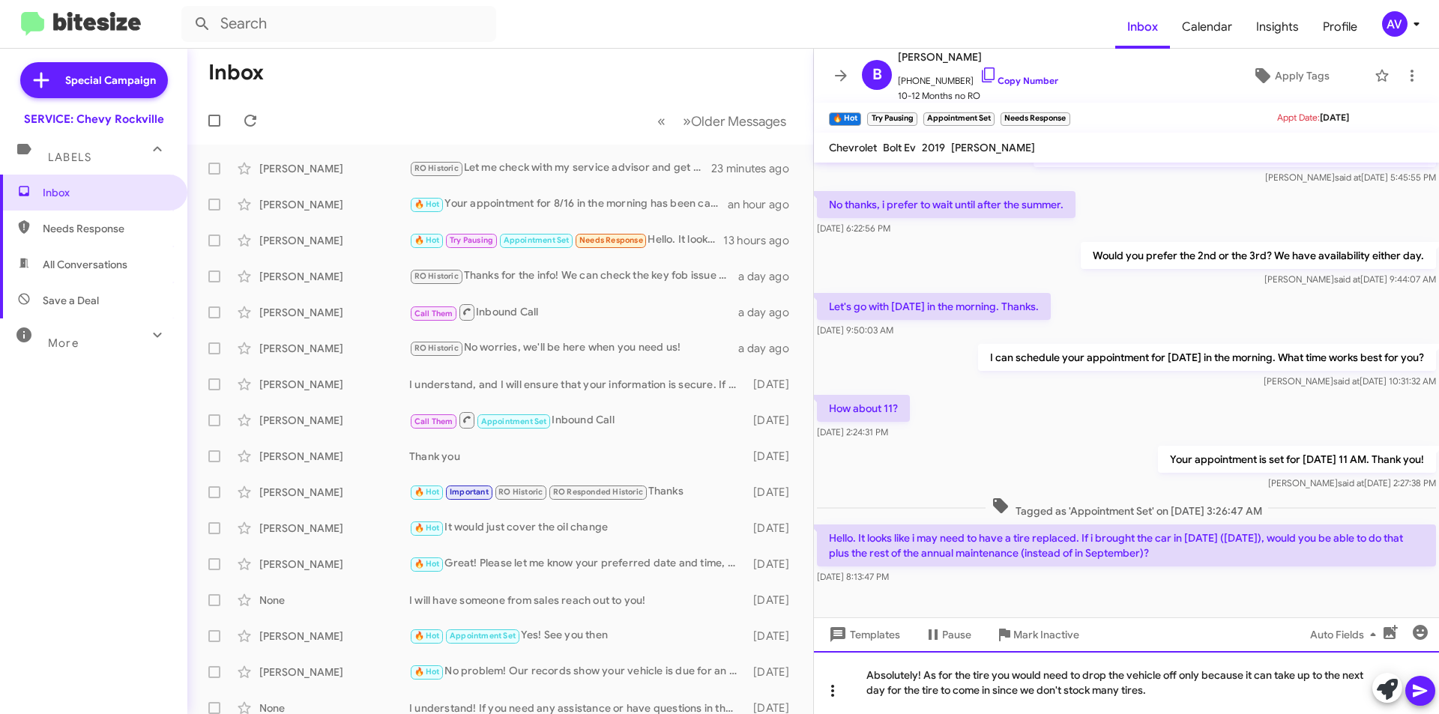
drag, startPoint x: 1154, startPoint y: 698, endPoint x: 842, endPoint y: 679, distance: 312.3
click at [842, 679] on div "Absolutely! As for the tire you would need to drop the vehicle off only because…" at bounding box center [1126, 682] width 625 height 63
click at [1193, 703] on div "Absolutely! As for the tire you would need to drop the vehicle off only because…" at bounding box center [1126, 682] width 625 height 63
